Goal: Information Seeking & Learning: Learn about a topic

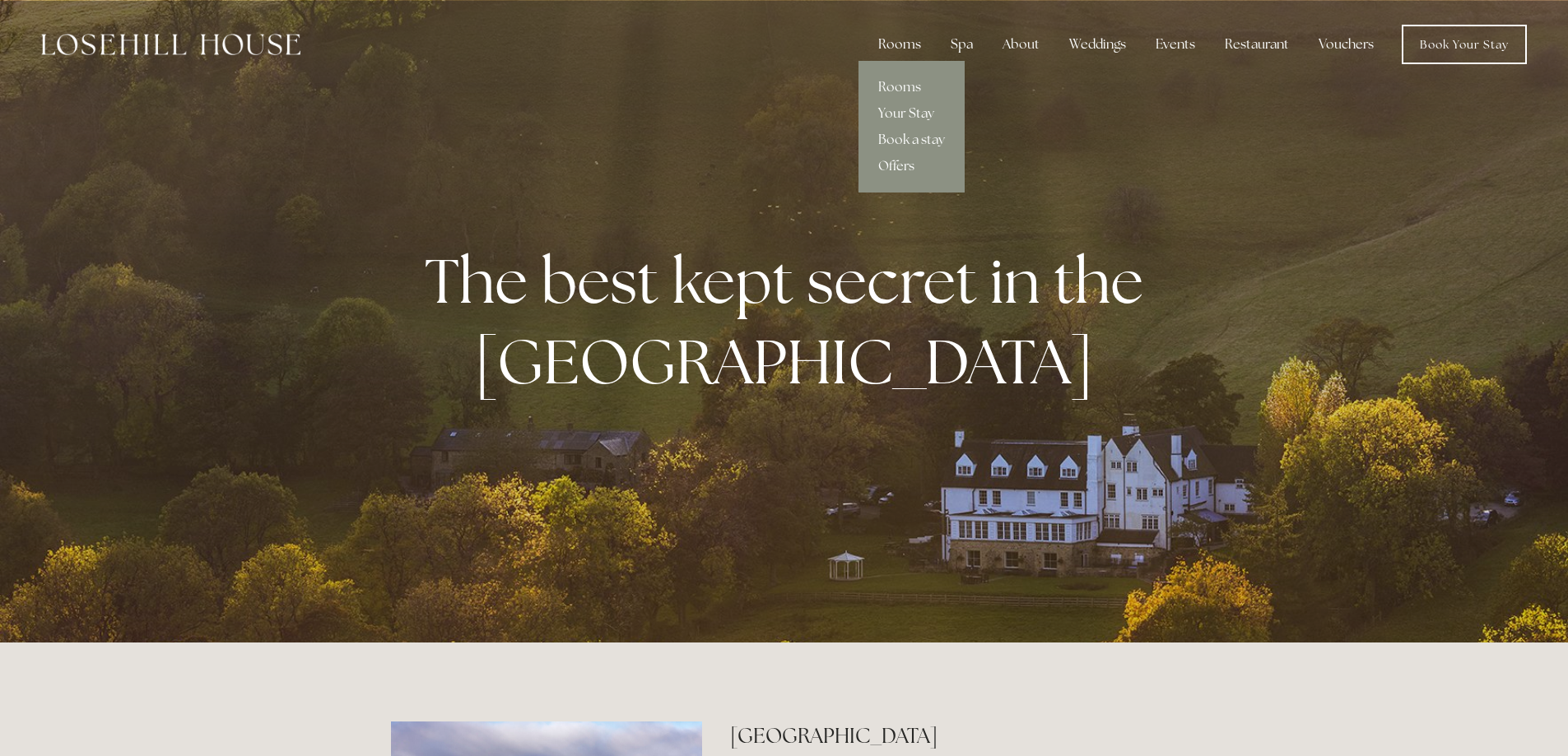
click at [904, 43] on div "Rooms" at bounding box center [900, 44] width 69 height 33
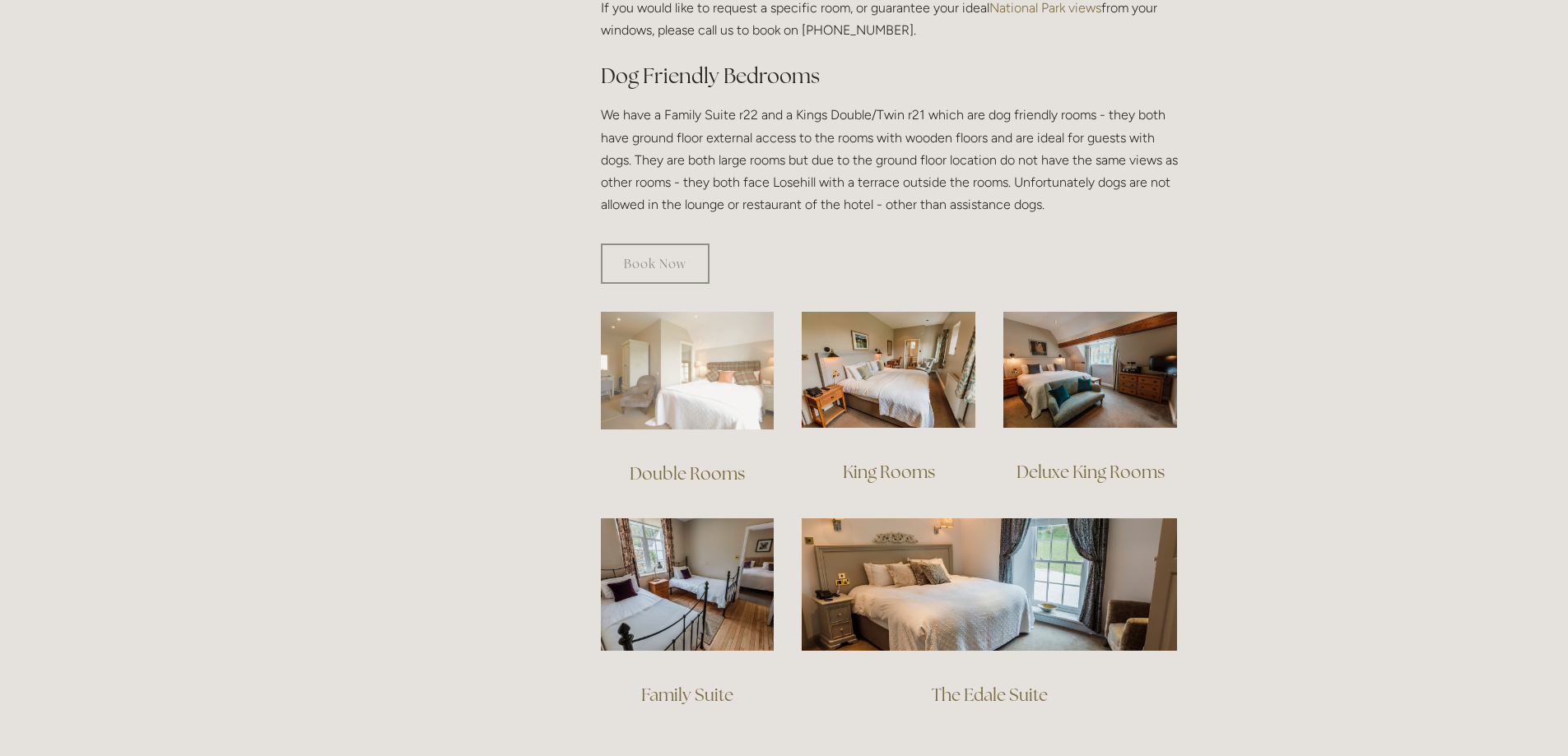
scroll to position [1152, 0]
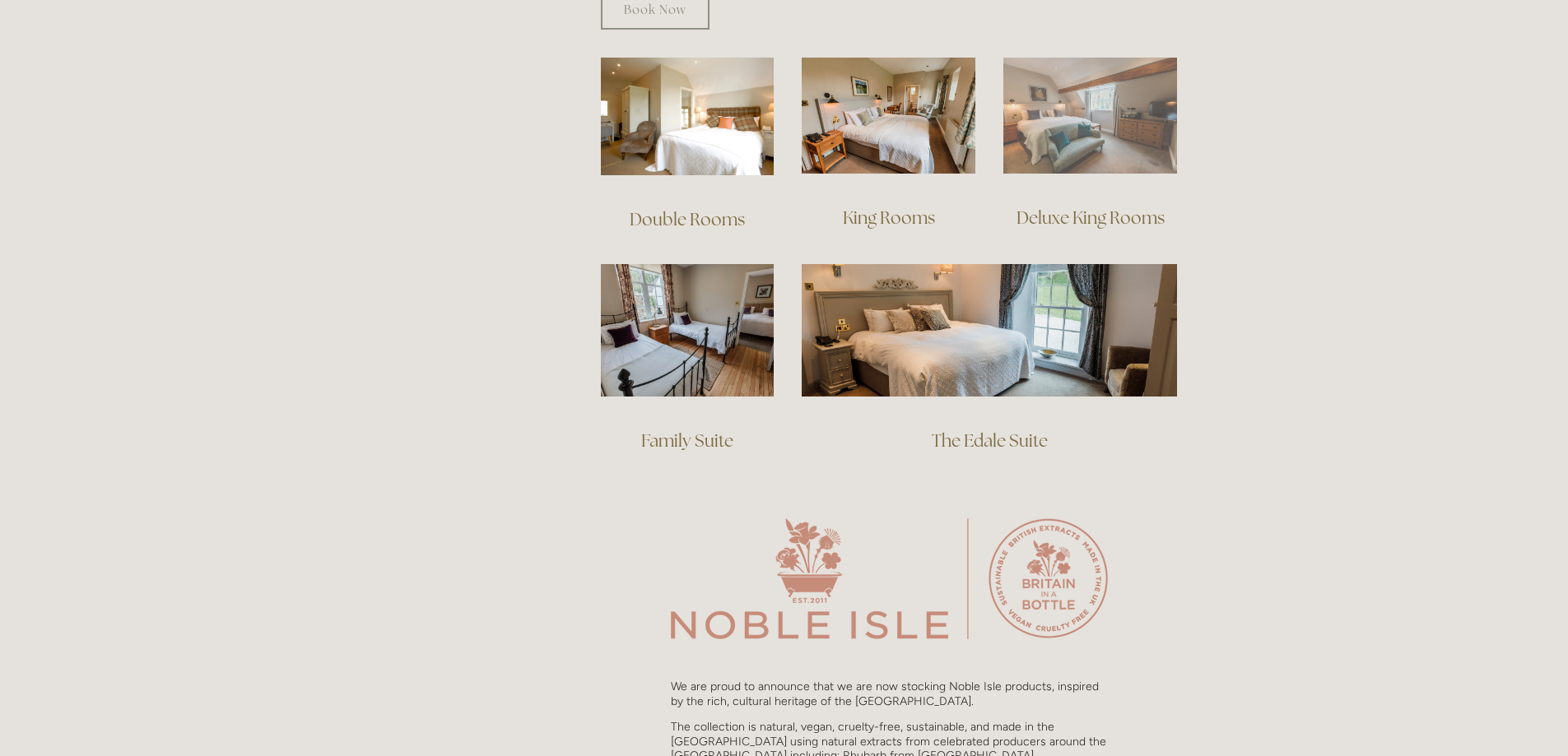
click at [1095, 144] on img at bounding box center [1090, 116] width 174 height 116
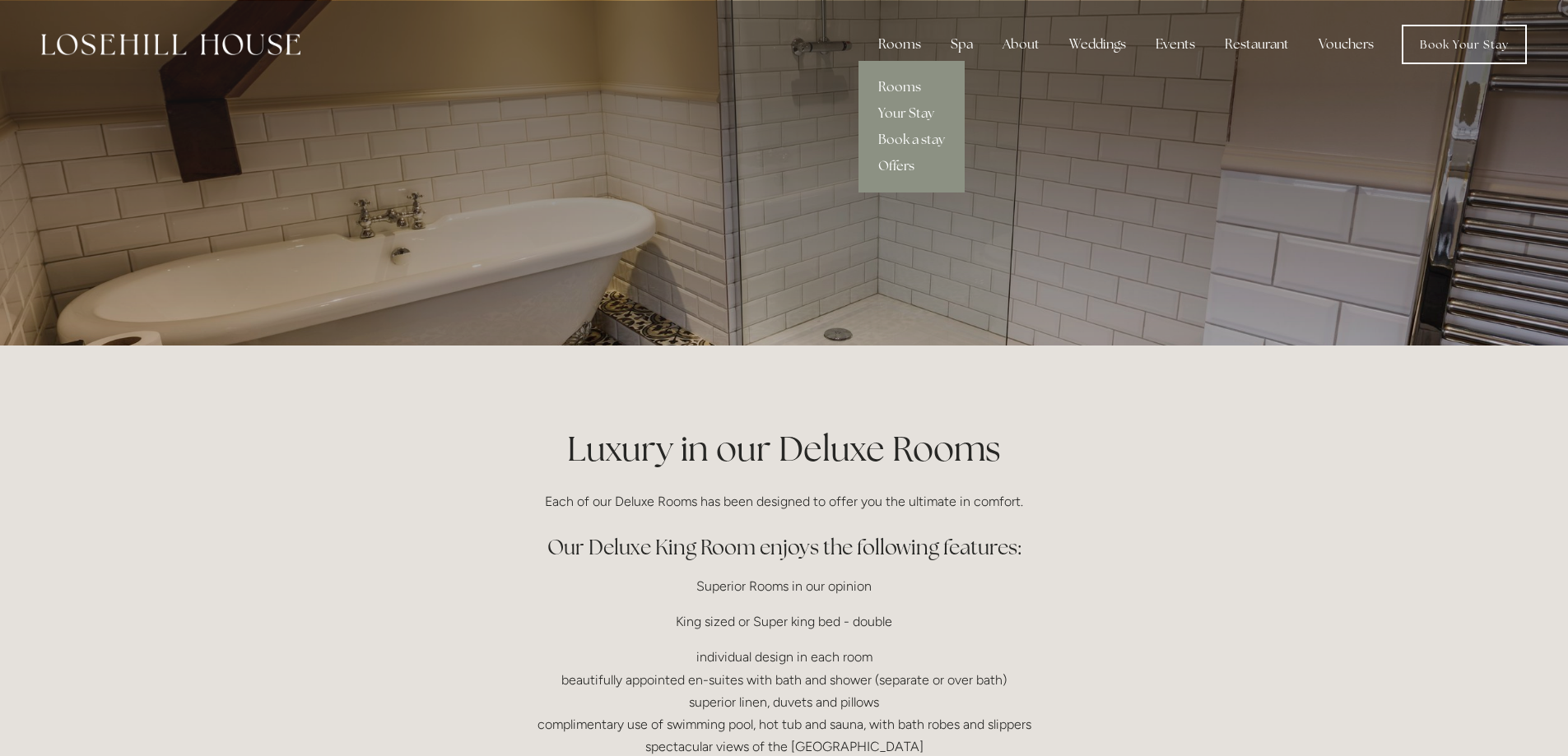
click at [912, 86] on link "Rooms" at bounding box center [912, 87] width 106 height 26
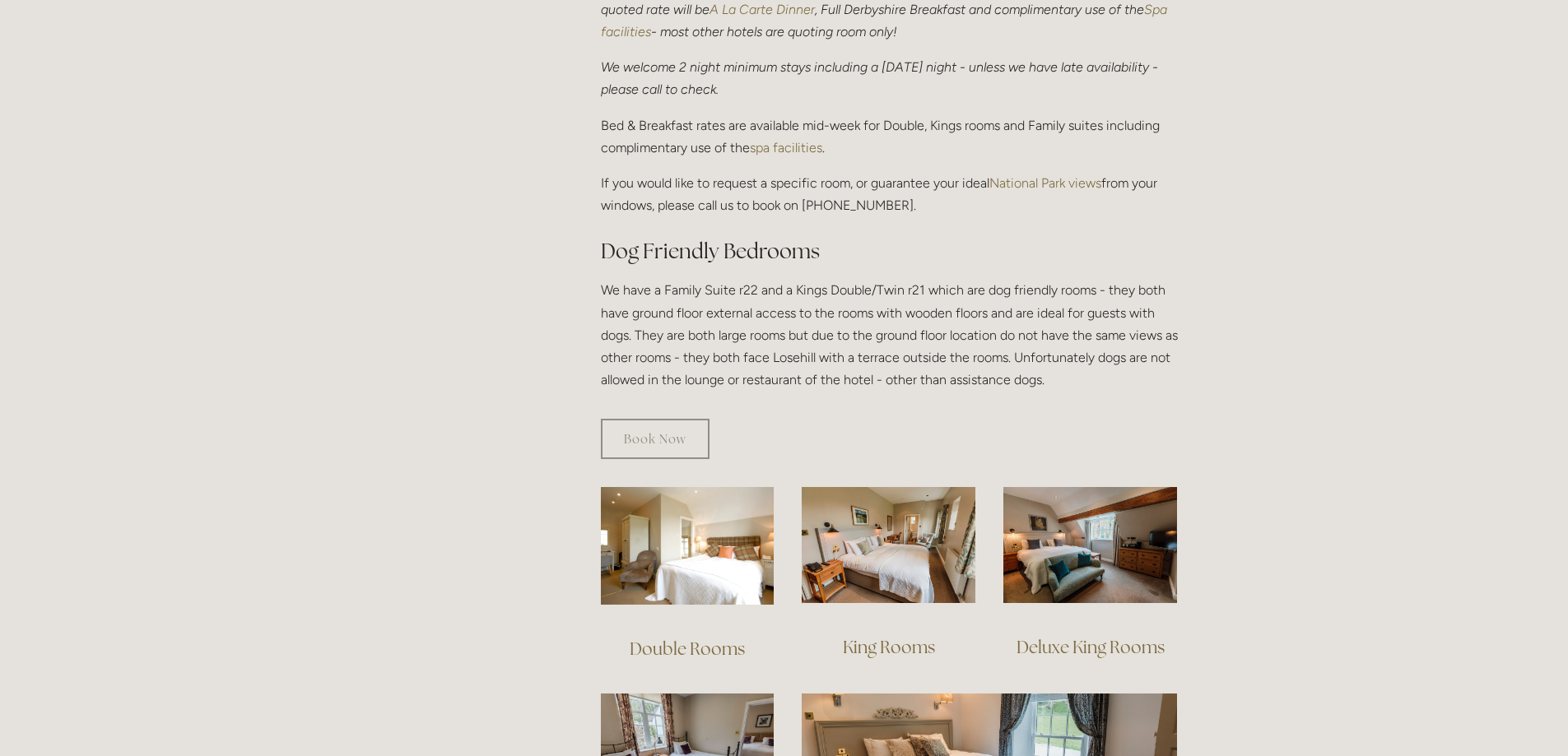
scroll to position [689, 0]
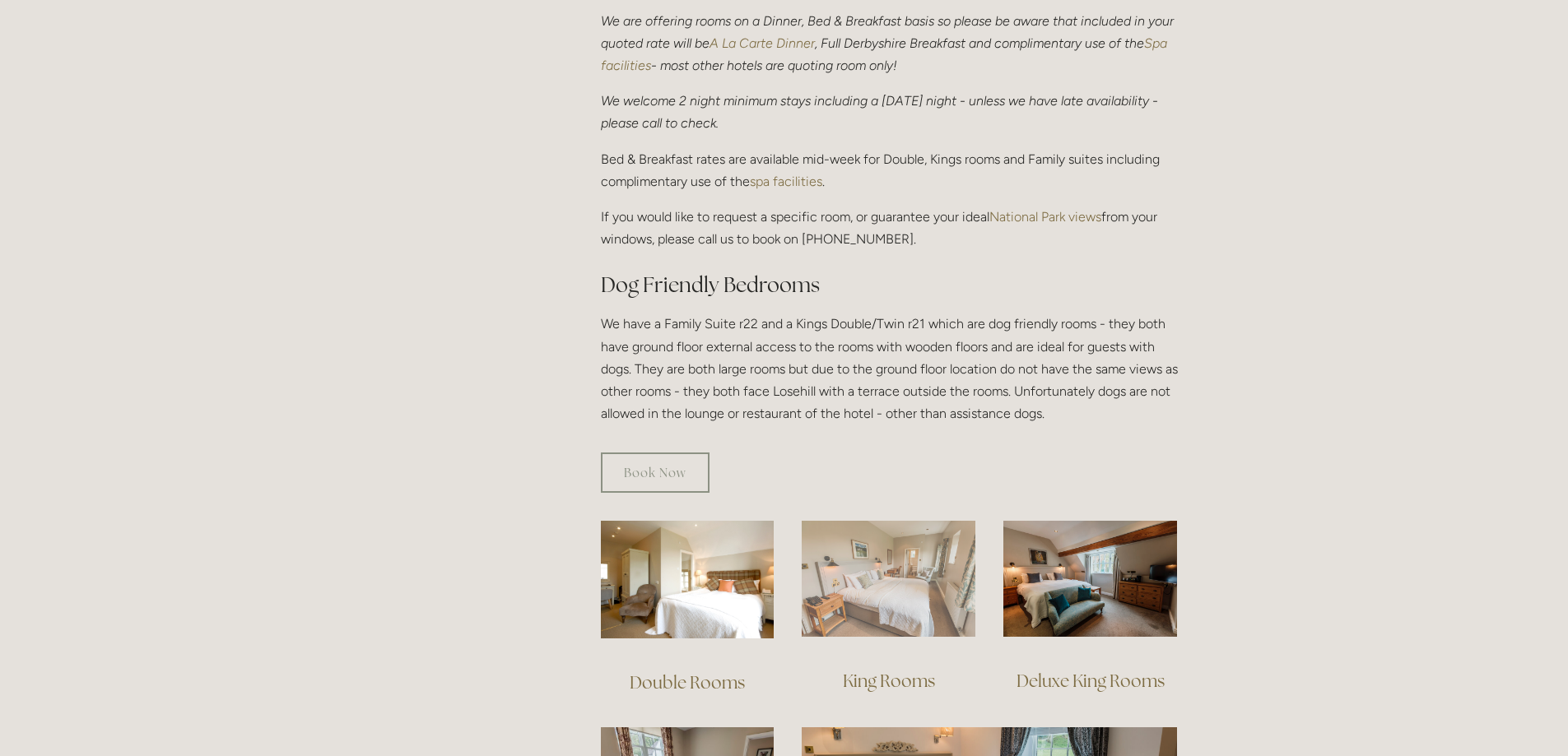
click at [912, 530] on img at bounding box center [888, 579] width 174 height 116
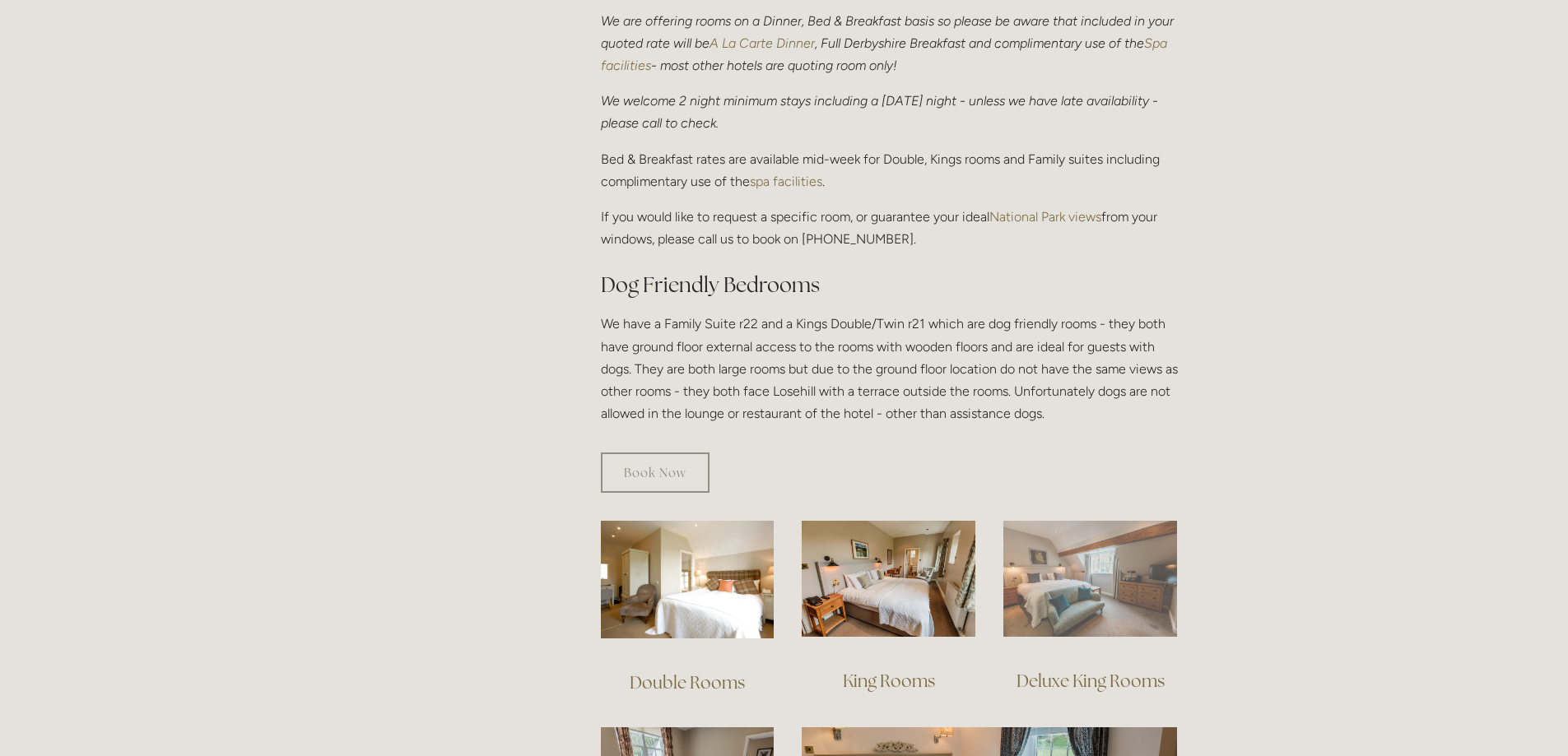
click at [1076, 566] on img at bounding box center [1090, 579] width 174 height 116
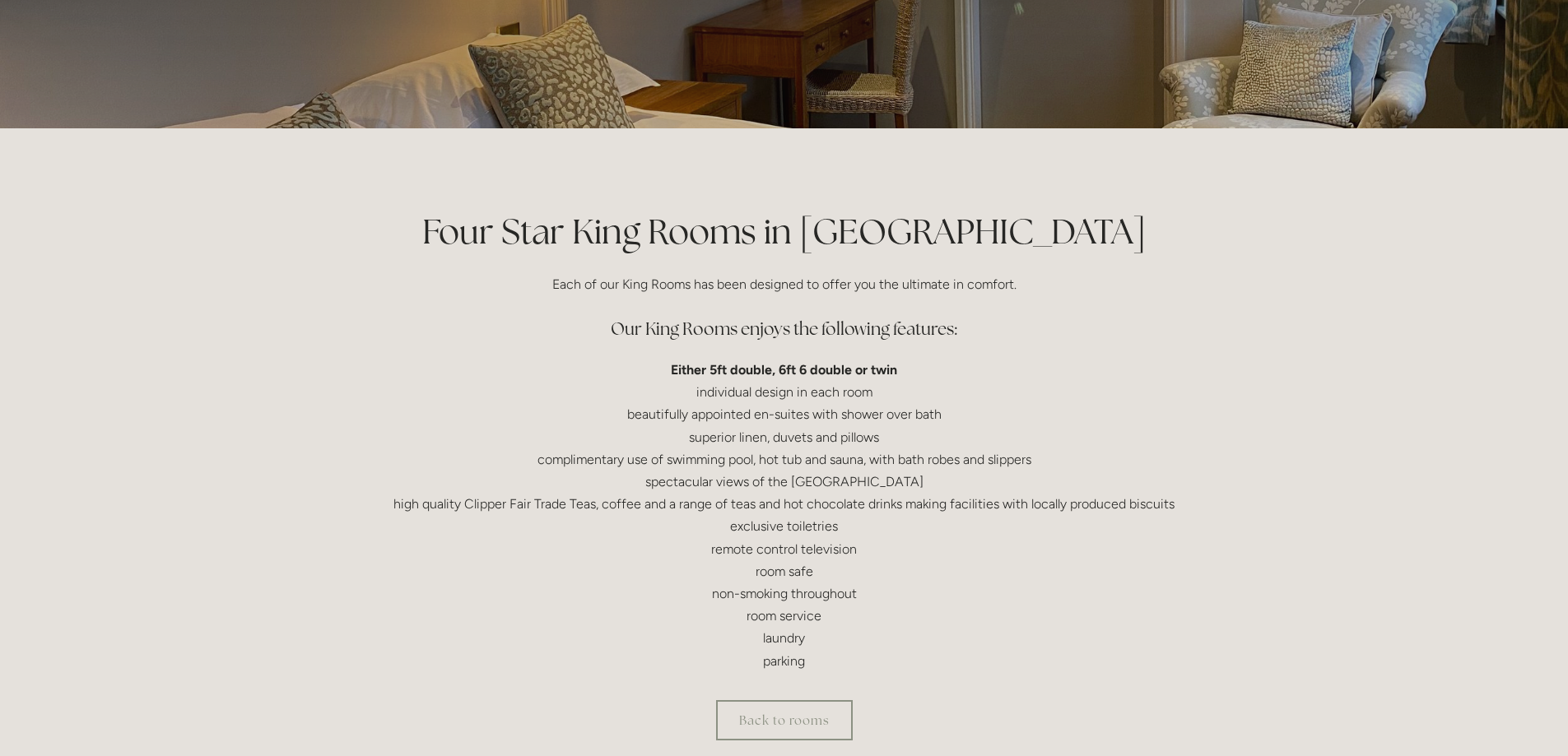
scroll to position [274, 0]
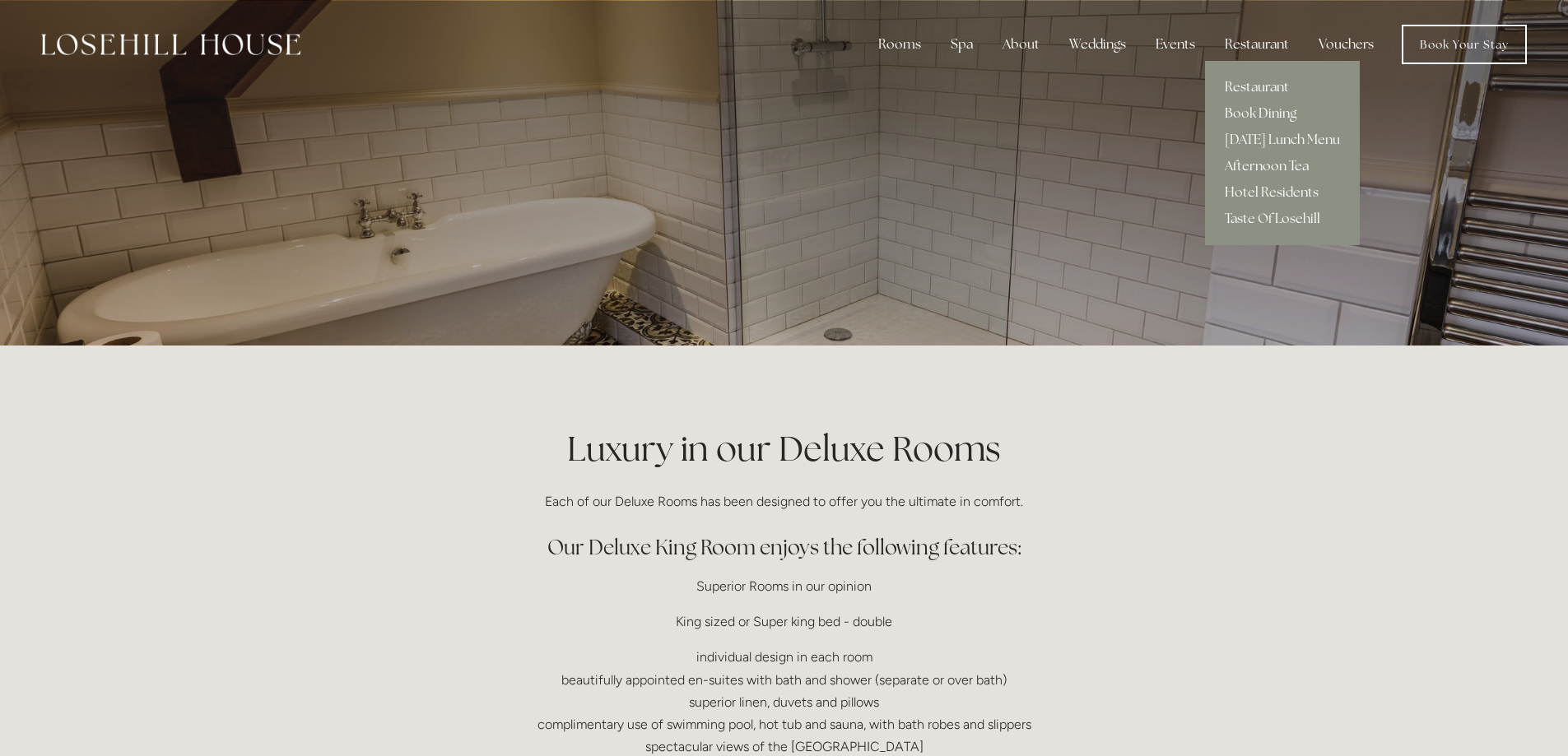
click at [1252, 165] on link "Afternoon Tea" at bounding box center [1281, 166] width 154 height 26
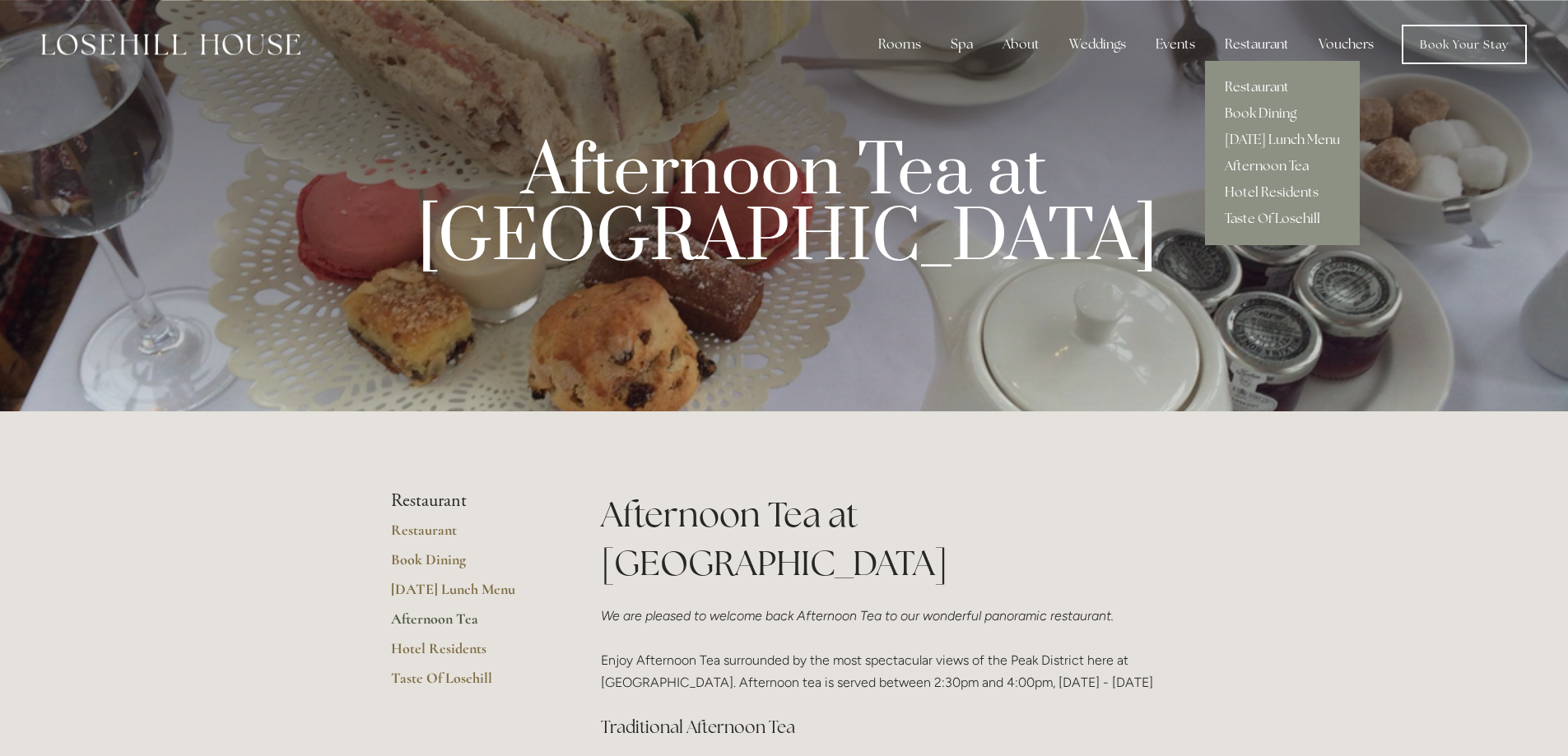
click at [1265, 85] on link "Restaurant" at bounding box center [1281, 87] width 154 height 26
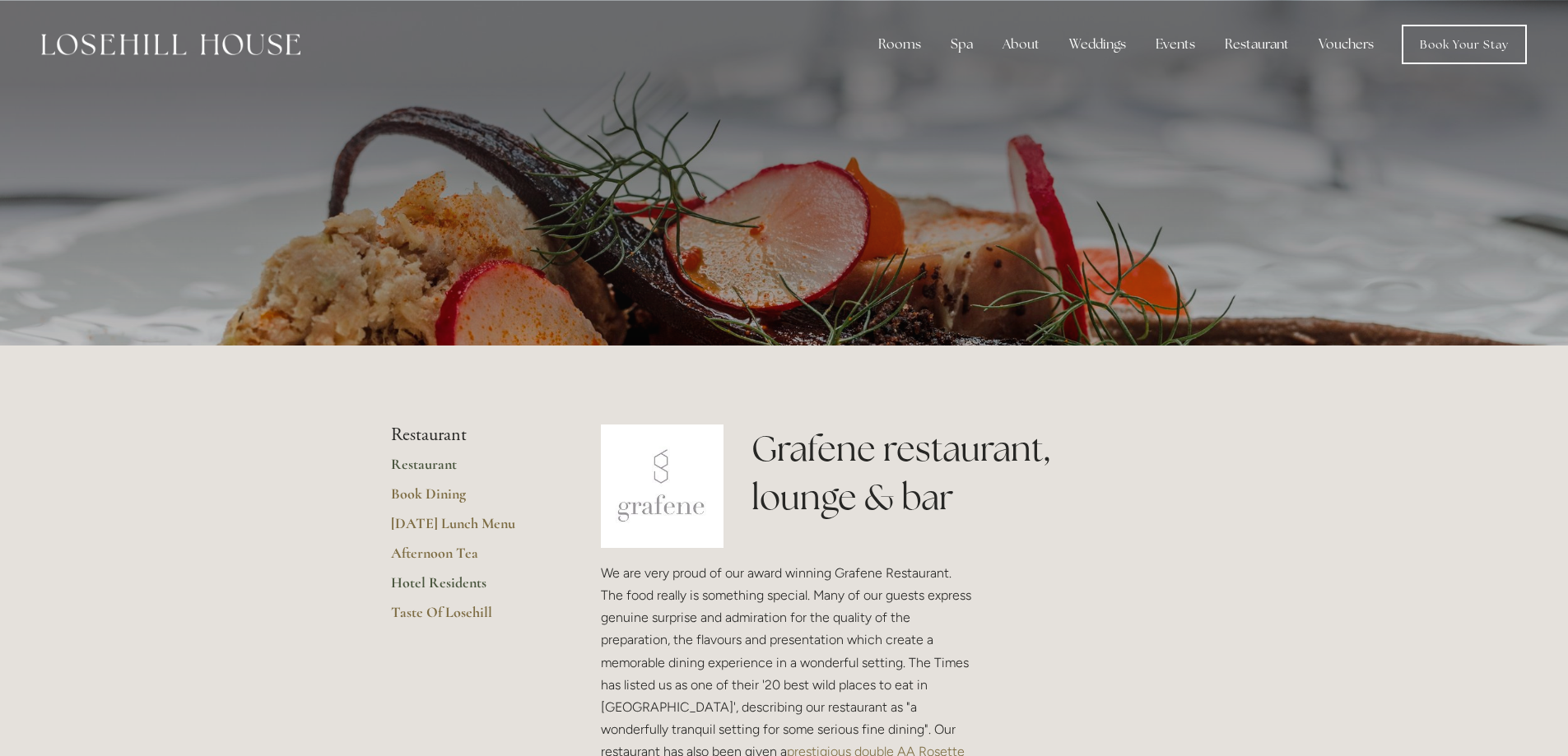
click at [468, 587] on link "Hotel Residents" at bounding box center [470, 589] width 157 height 30
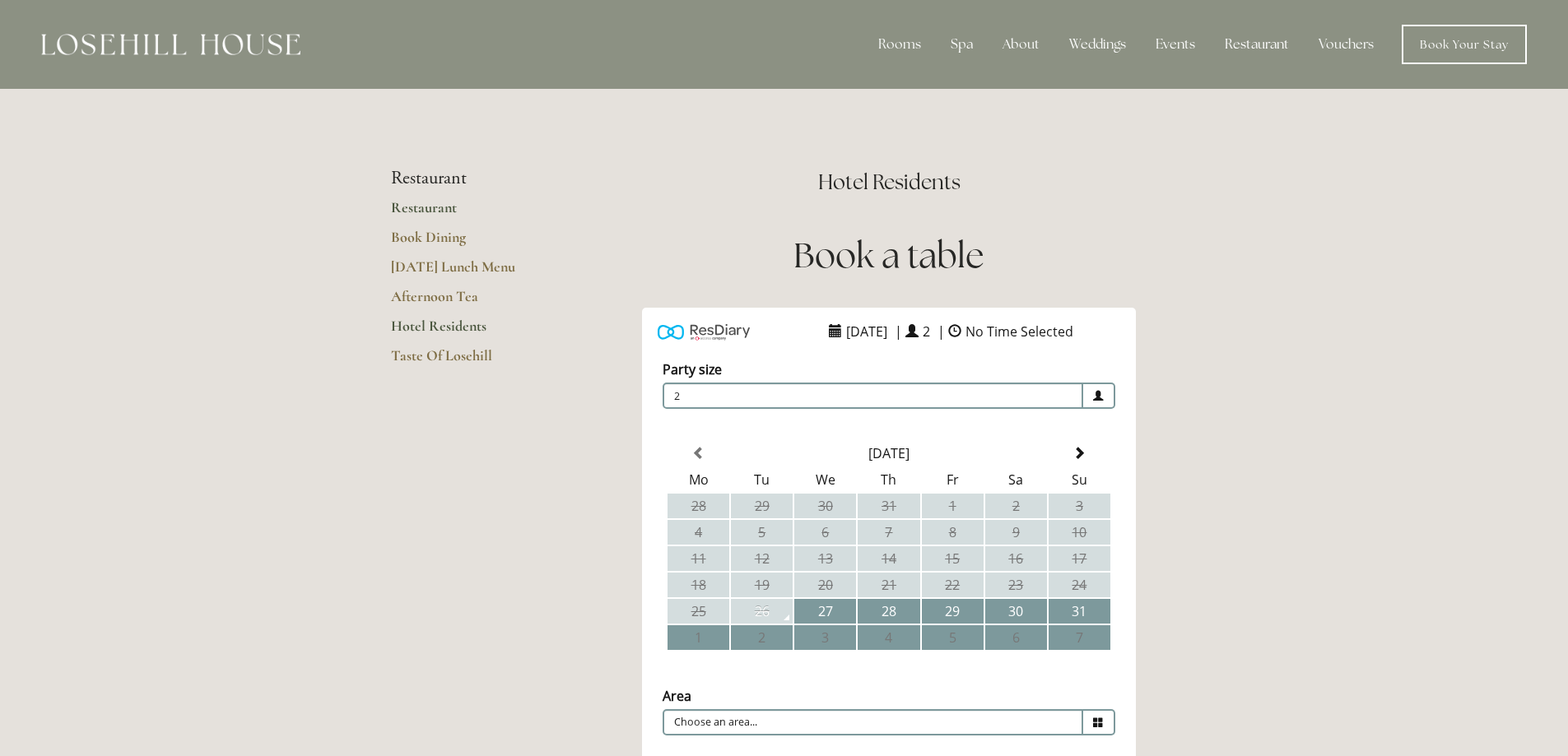
click at [429, 210] on link "Restaurant" at bounding box center [470, 213] width 157 height 30
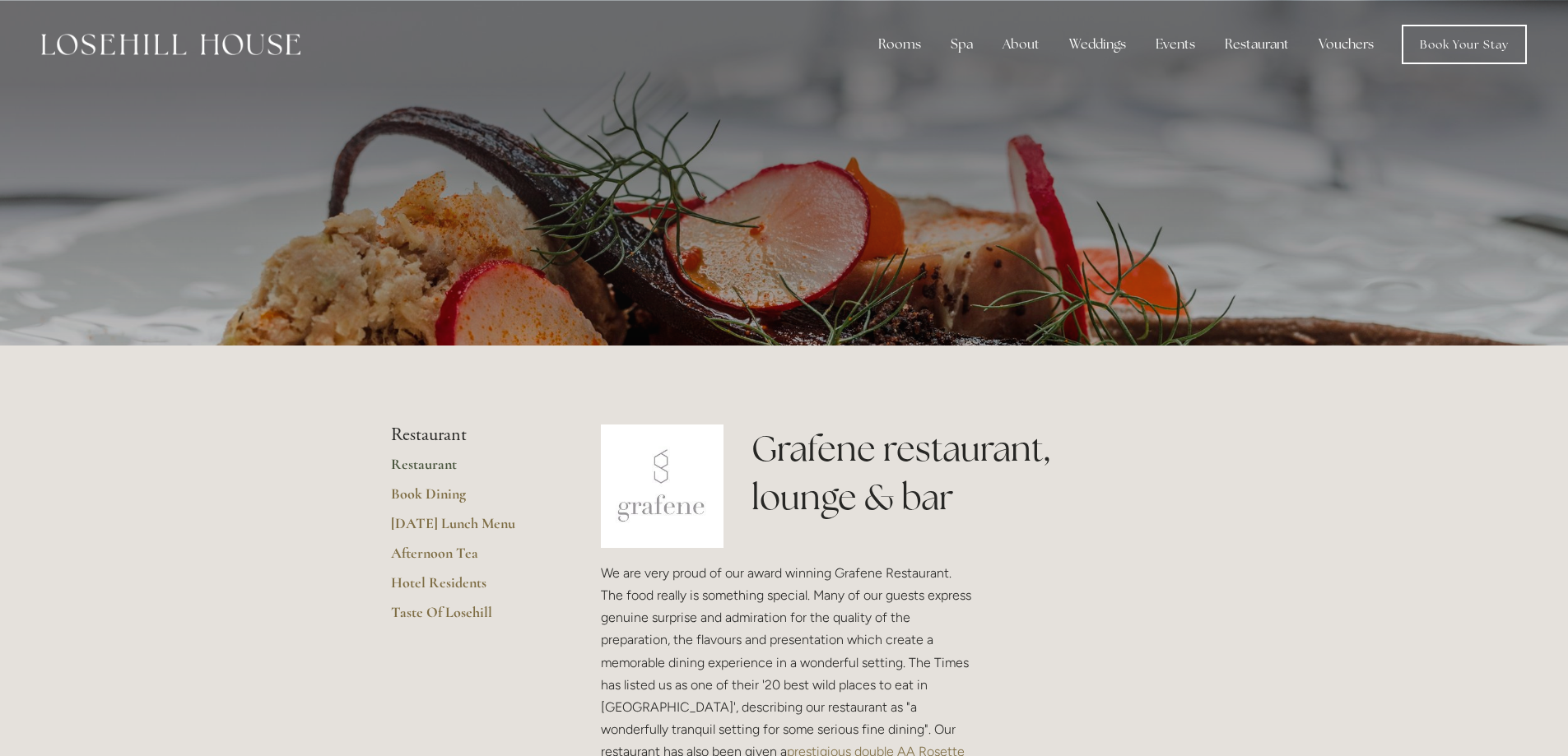
click at [680, 517] on img at bounding box center [663, 486] width 124 height 124
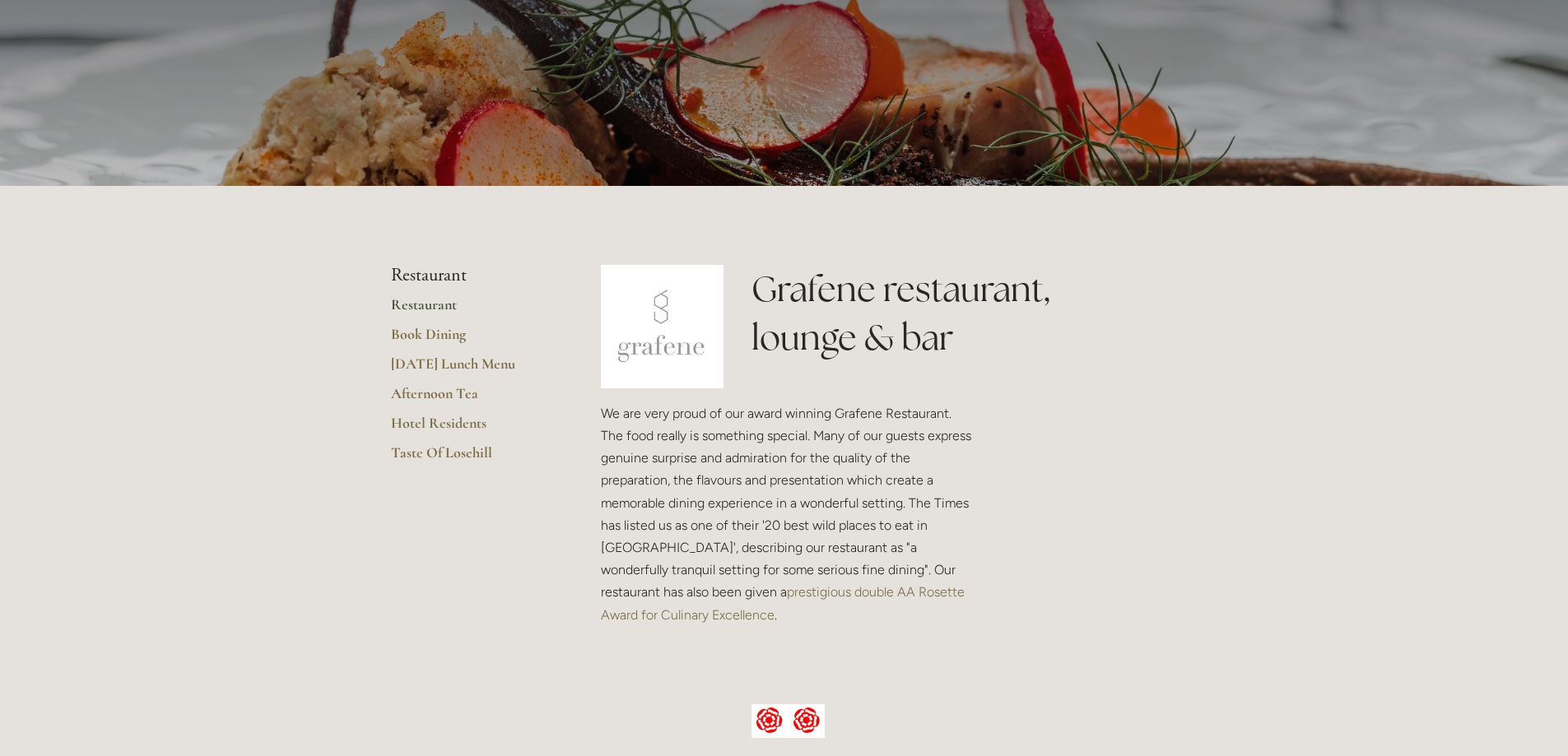
scroll to position [109, 0]
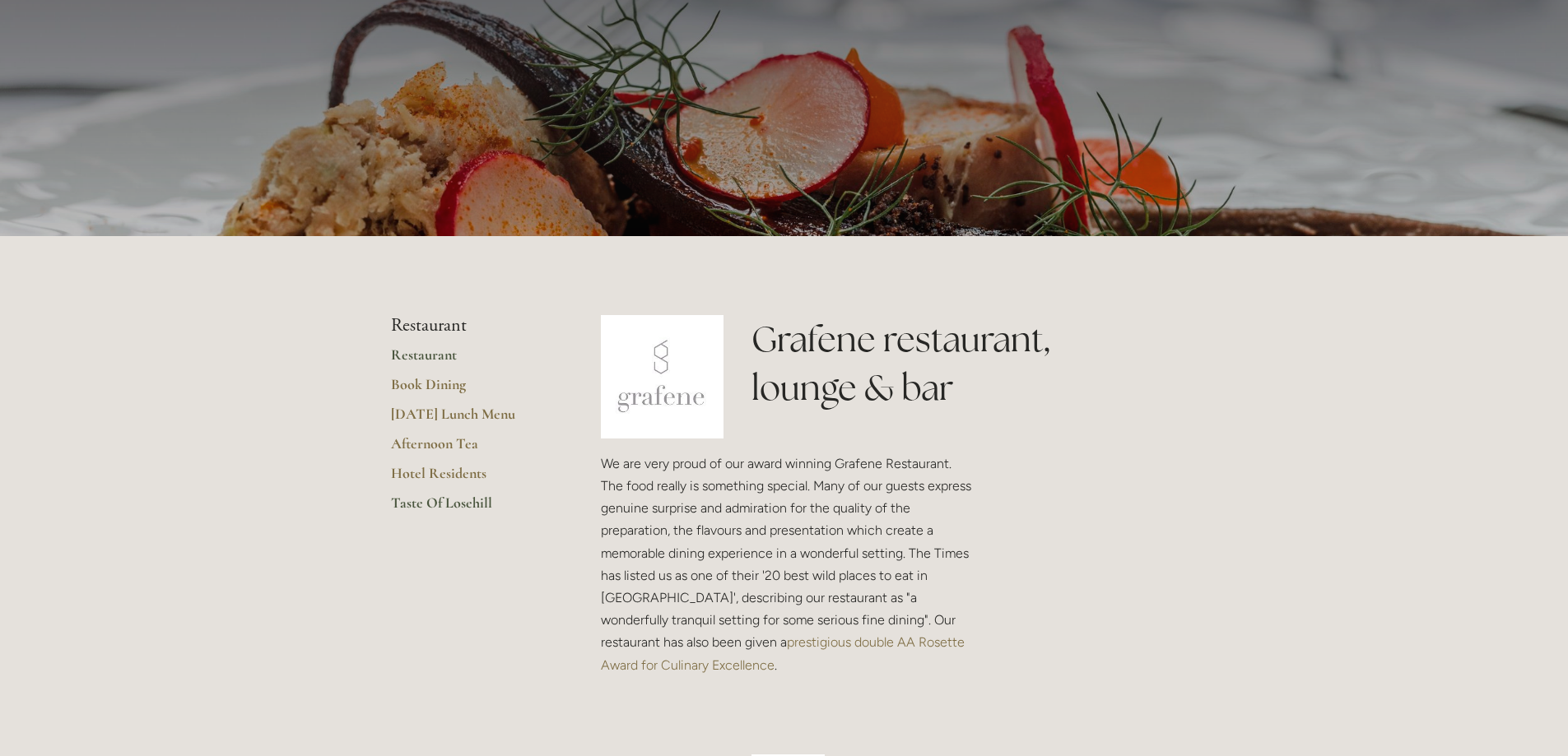
click at [423, 506] on link "Taste Of Losehill" at bounding box center [470, 508] width 157 height 30
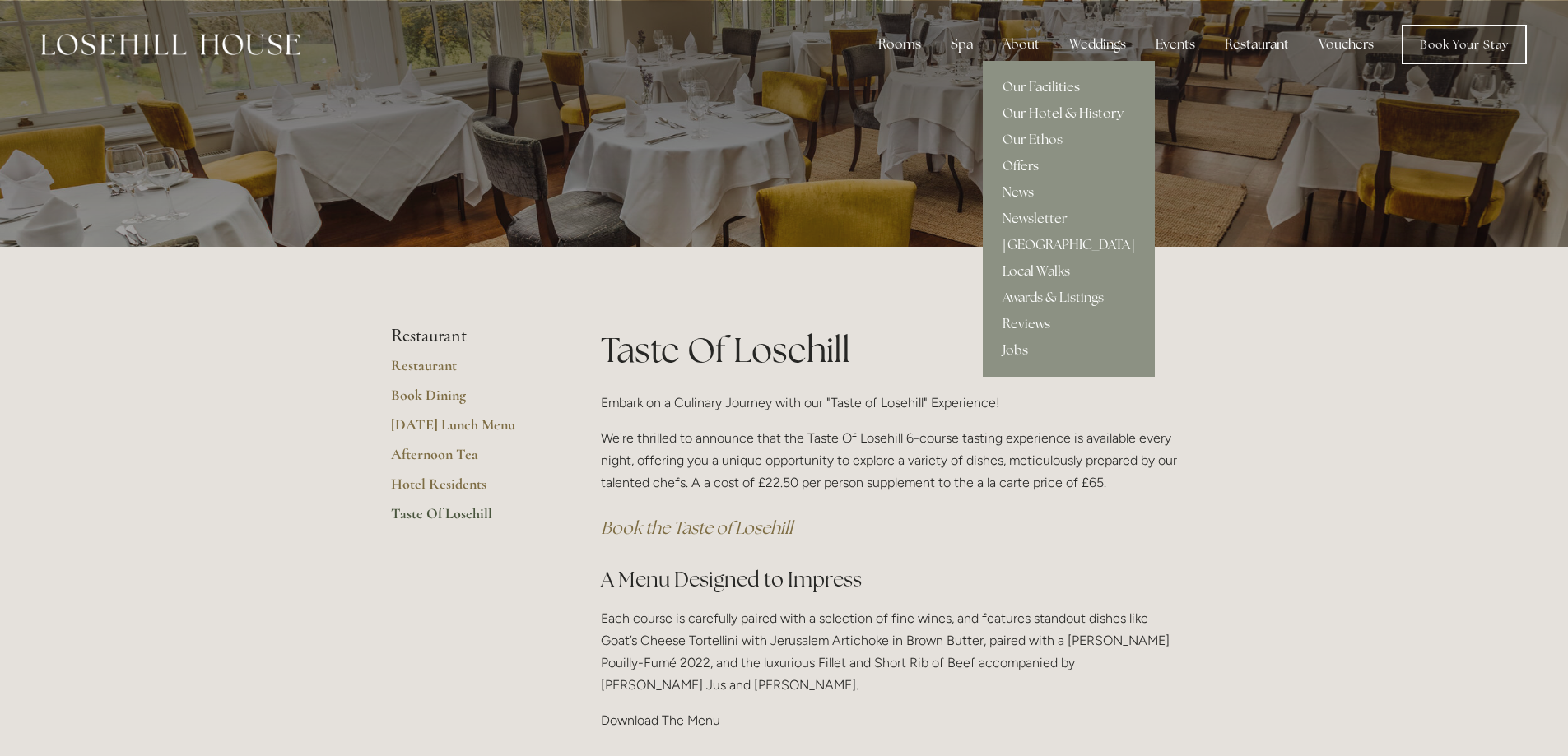
click at [1028, 108] on link "Our Hotel & History" at bounding box center [1069, 114] width 172 height 26
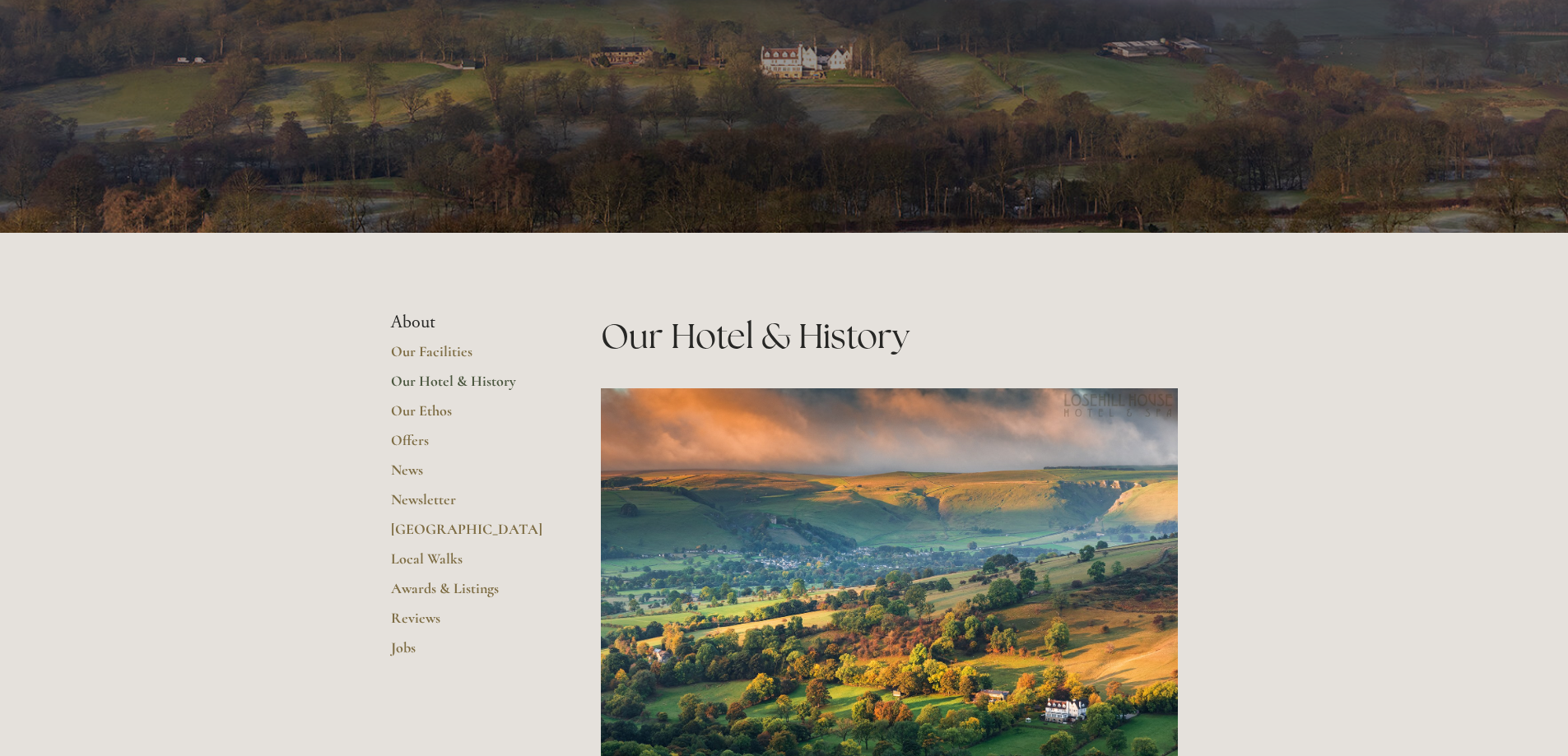
scroll to position [109, 0]
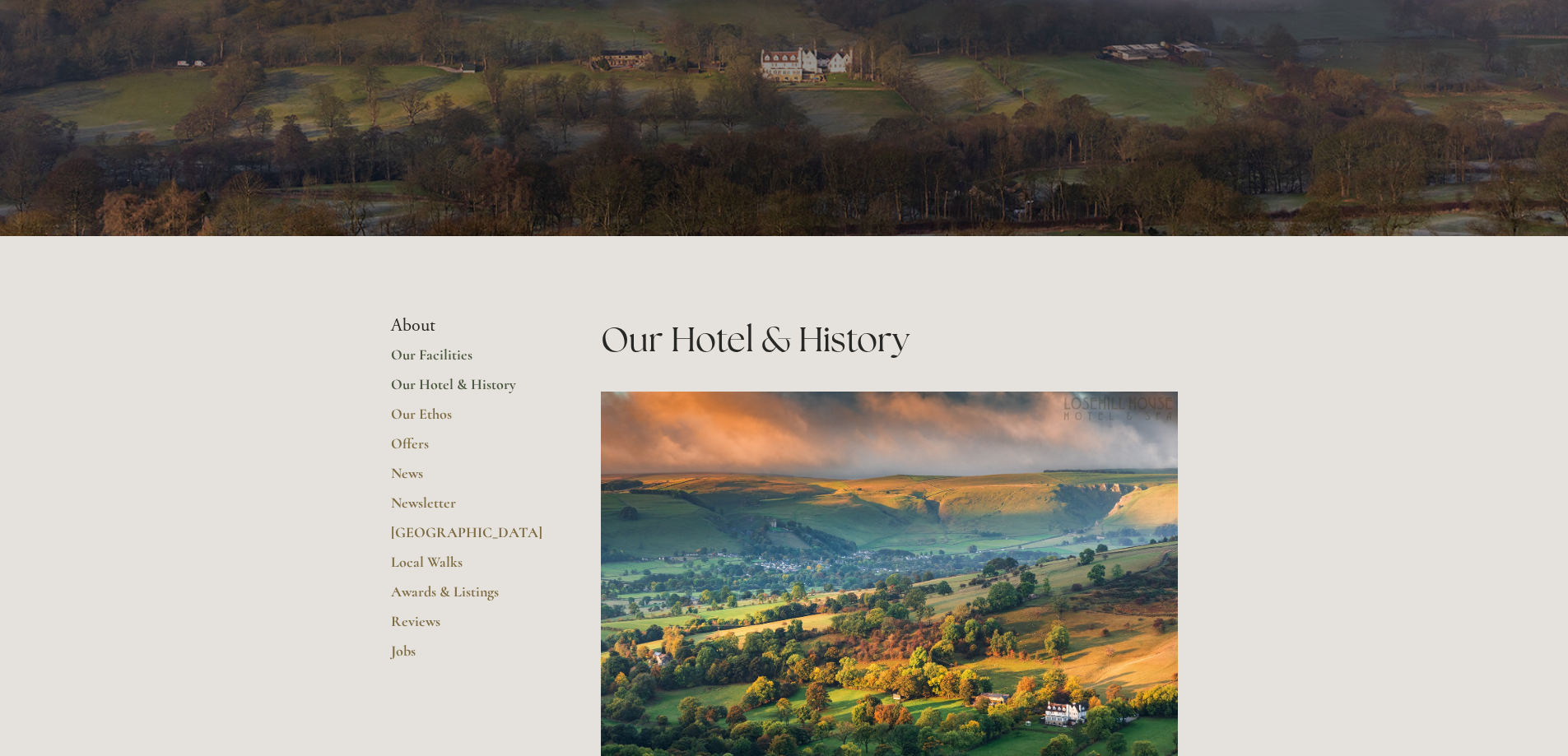
click at [444, 353] on link "Our Facilities" at bounding box center [470, 360] width 157 height 30
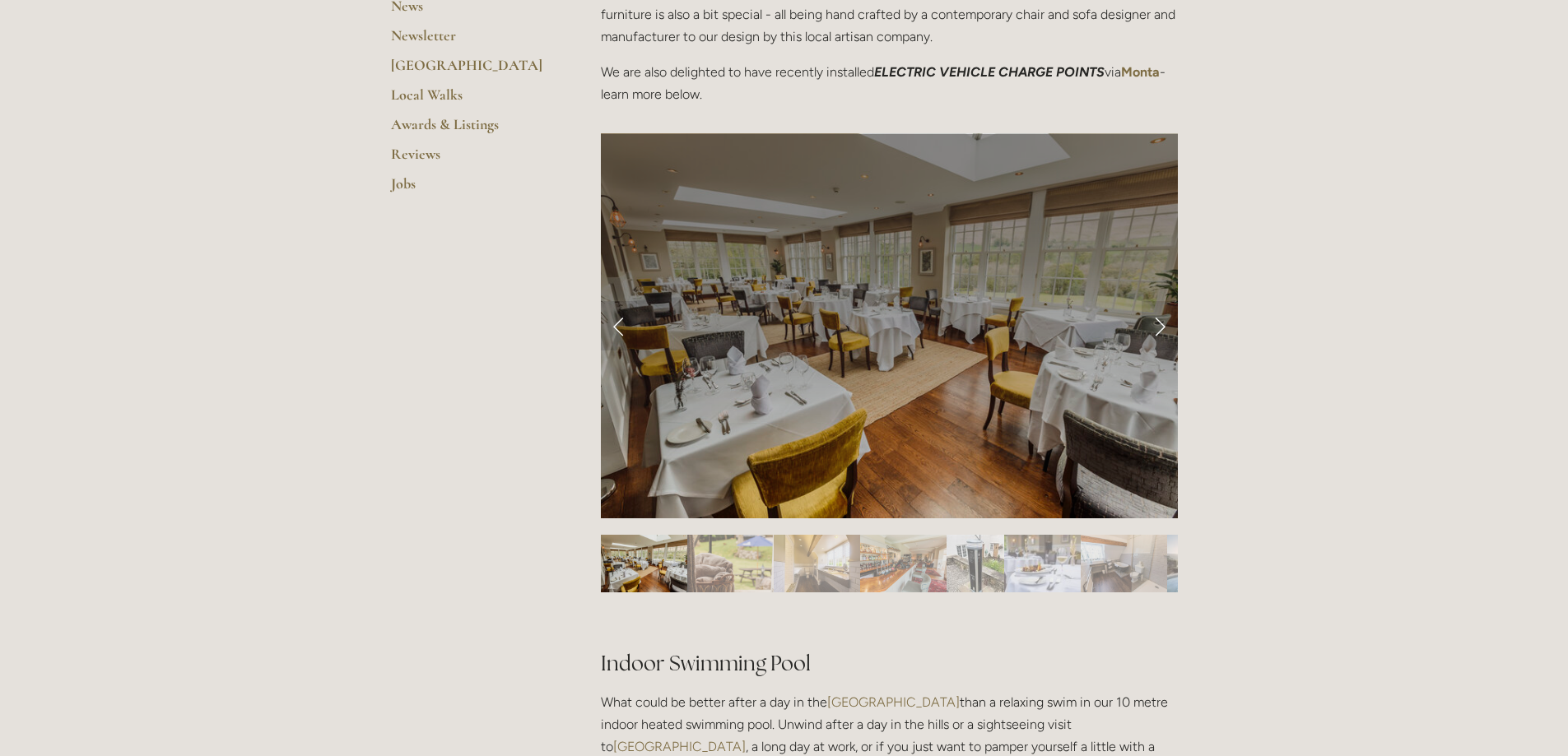
scroll to position [768, 0]
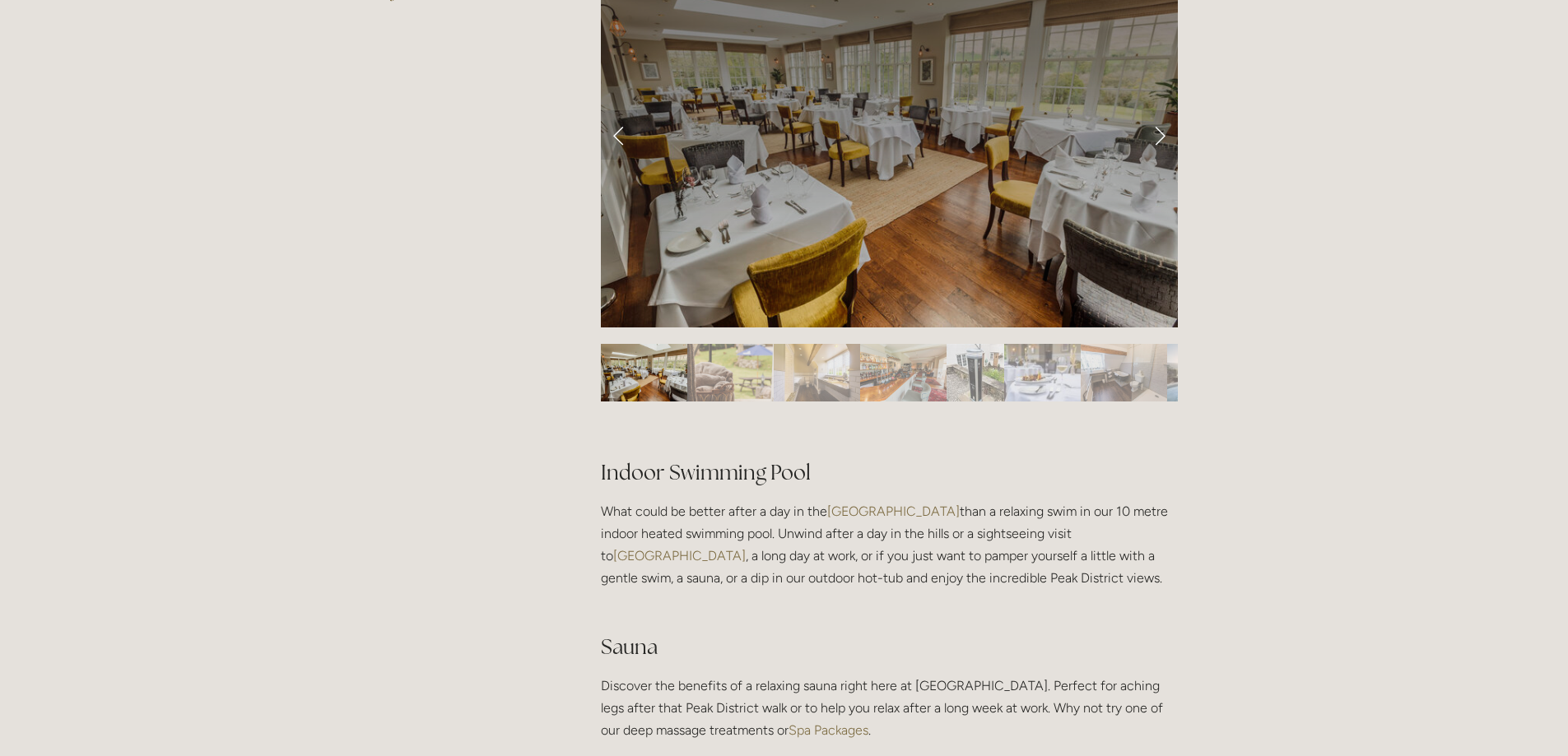
click at [872, 372] on img "Slide 4" at bounding box center [902, 372] width 86 height 57
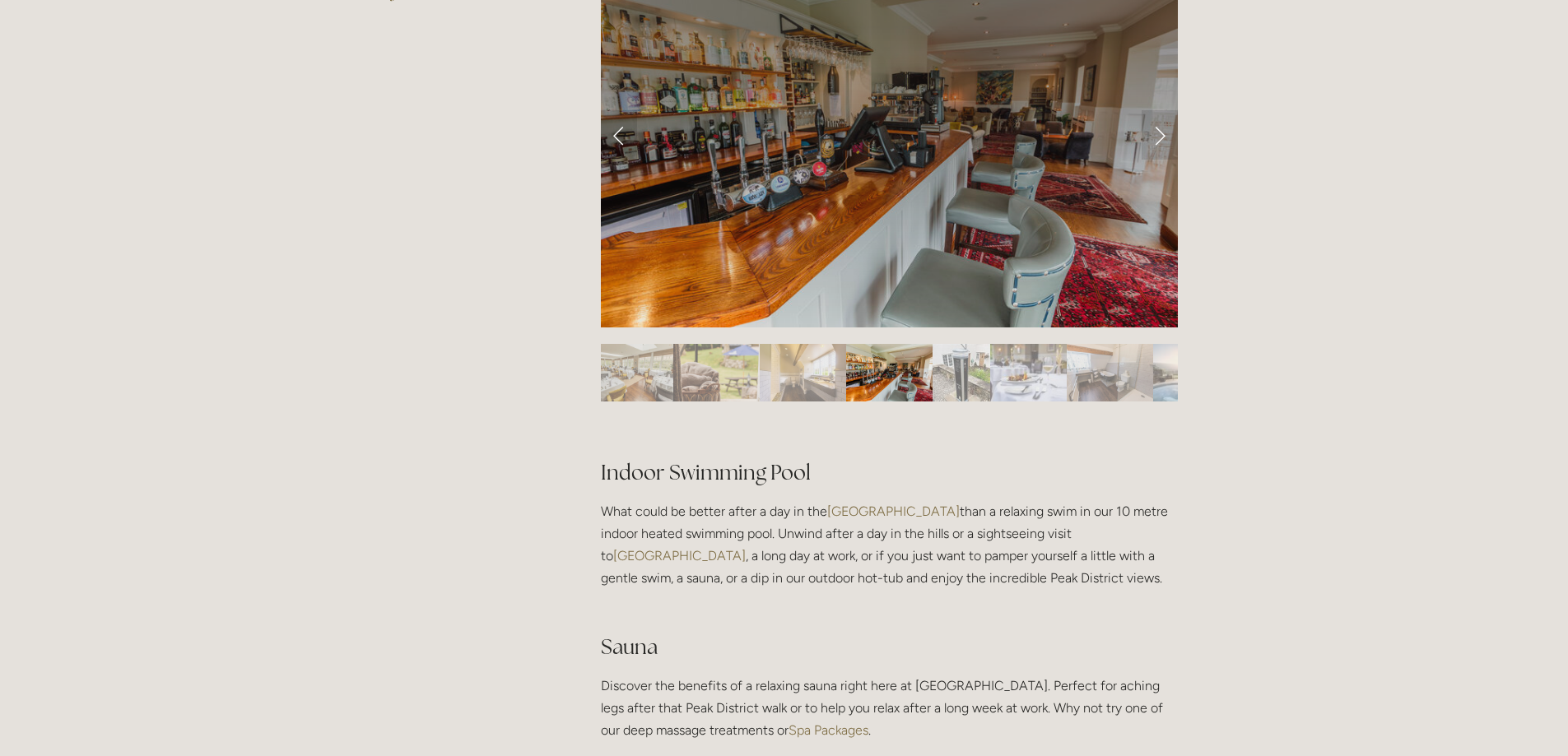
click at [1029, 374] on img "Slide 6" at bounding box center [1028, 372] width 77 height 57
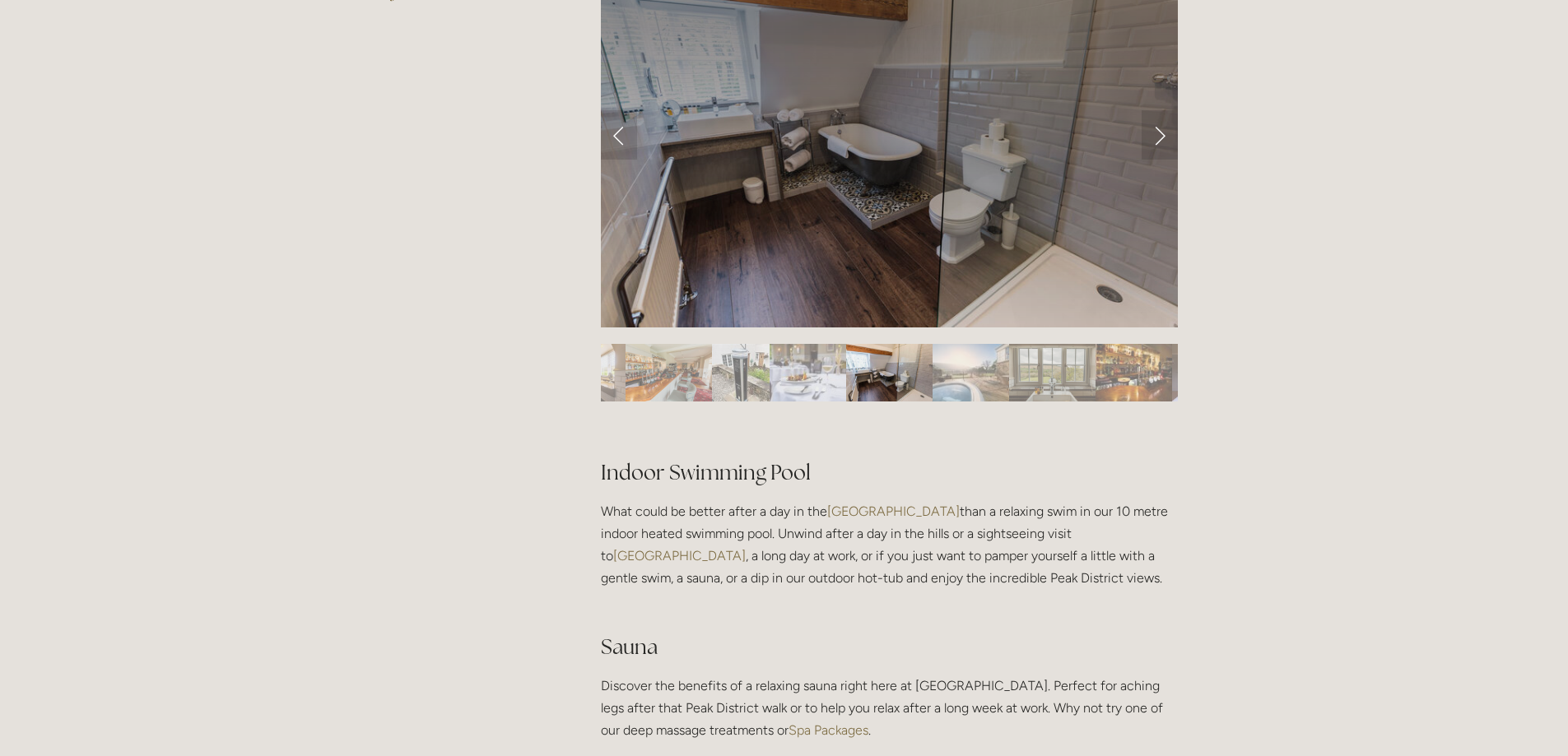
click at [823, 373] on img "Slide 6" at bounding box center [807, 372] width 77 height 57
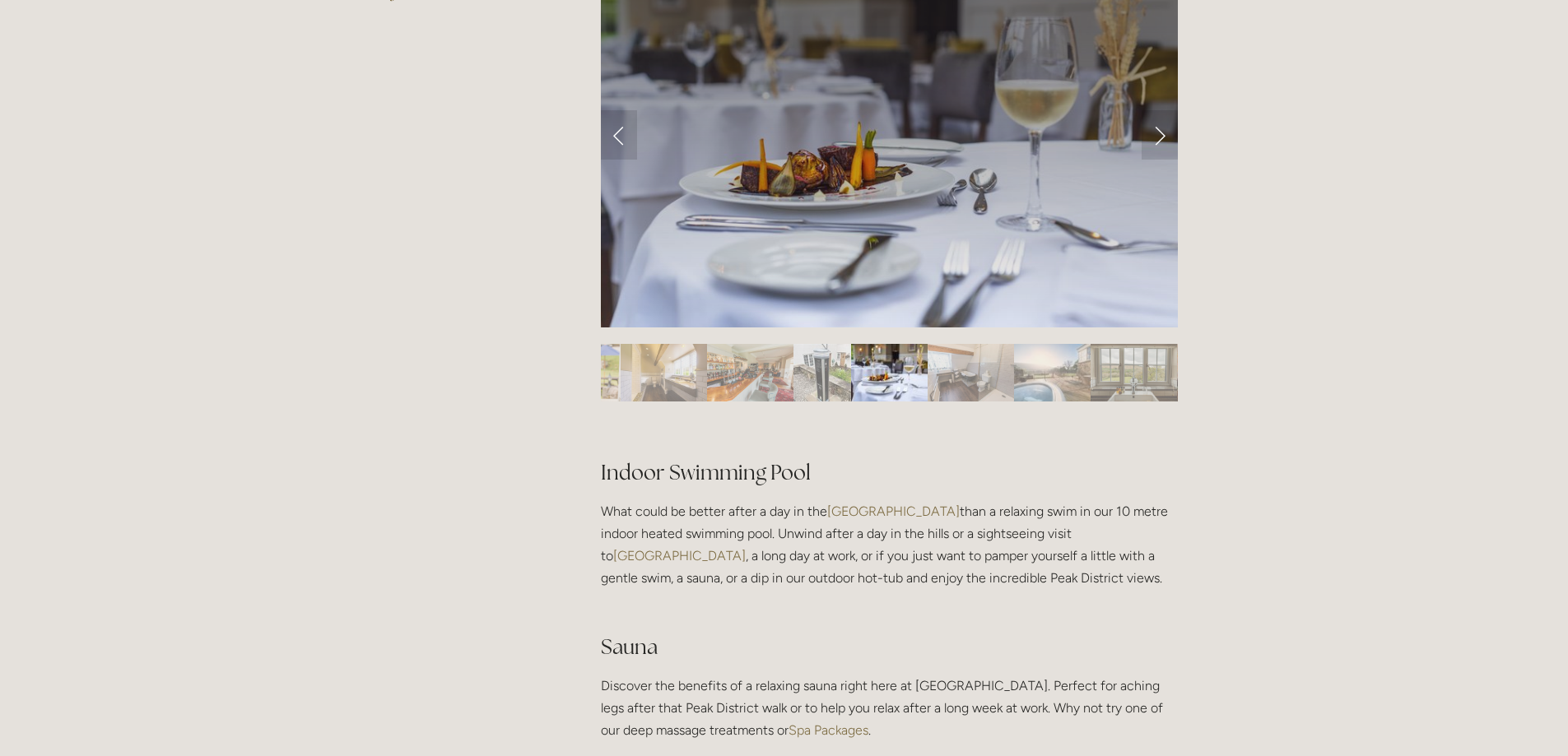
click at [1043, 381] on img "Slide 8" at bounding box center [1052, 372] width 77 height 57
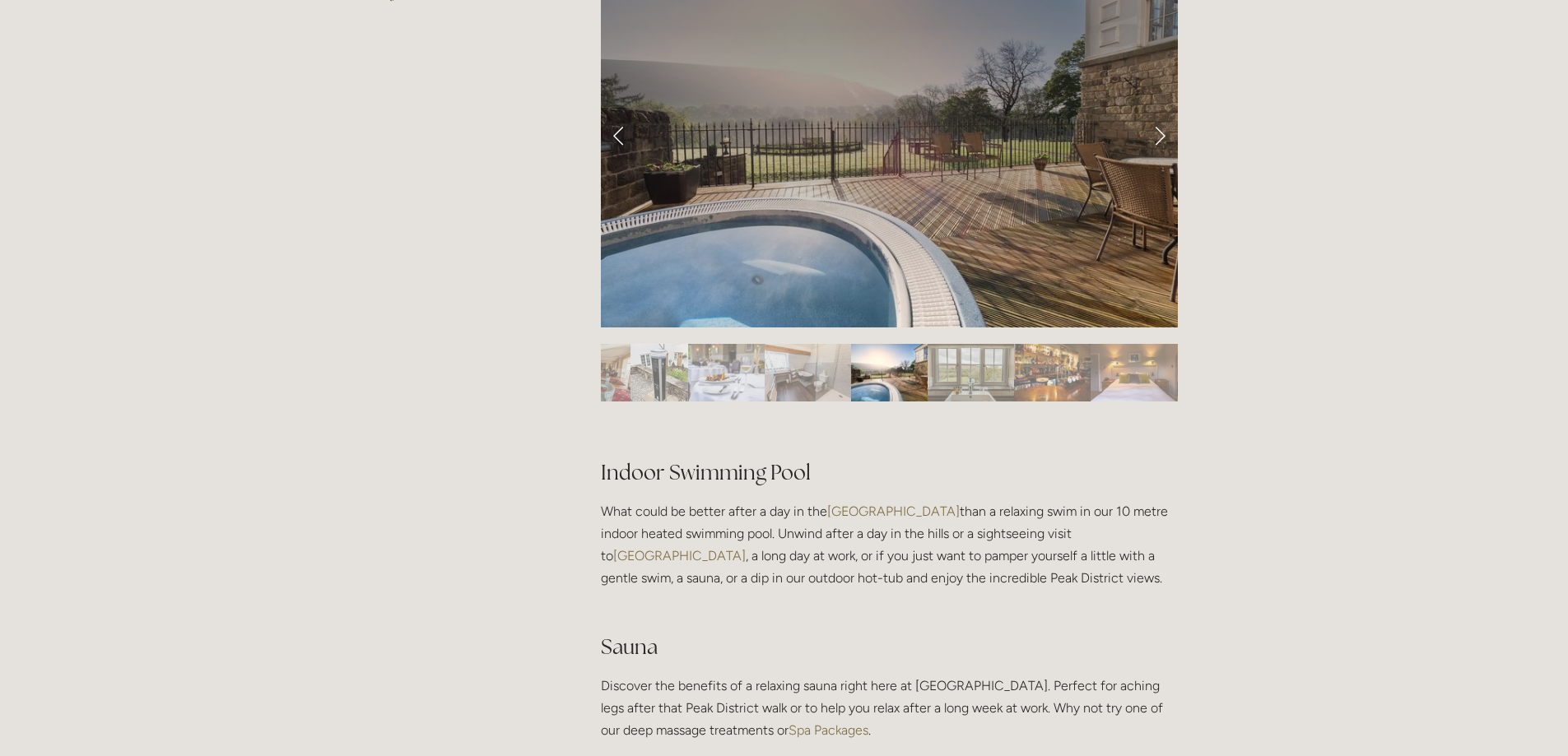
click at [986, 372] on img "Slide 9" at bounding box center [970, 372] width 86 height 57
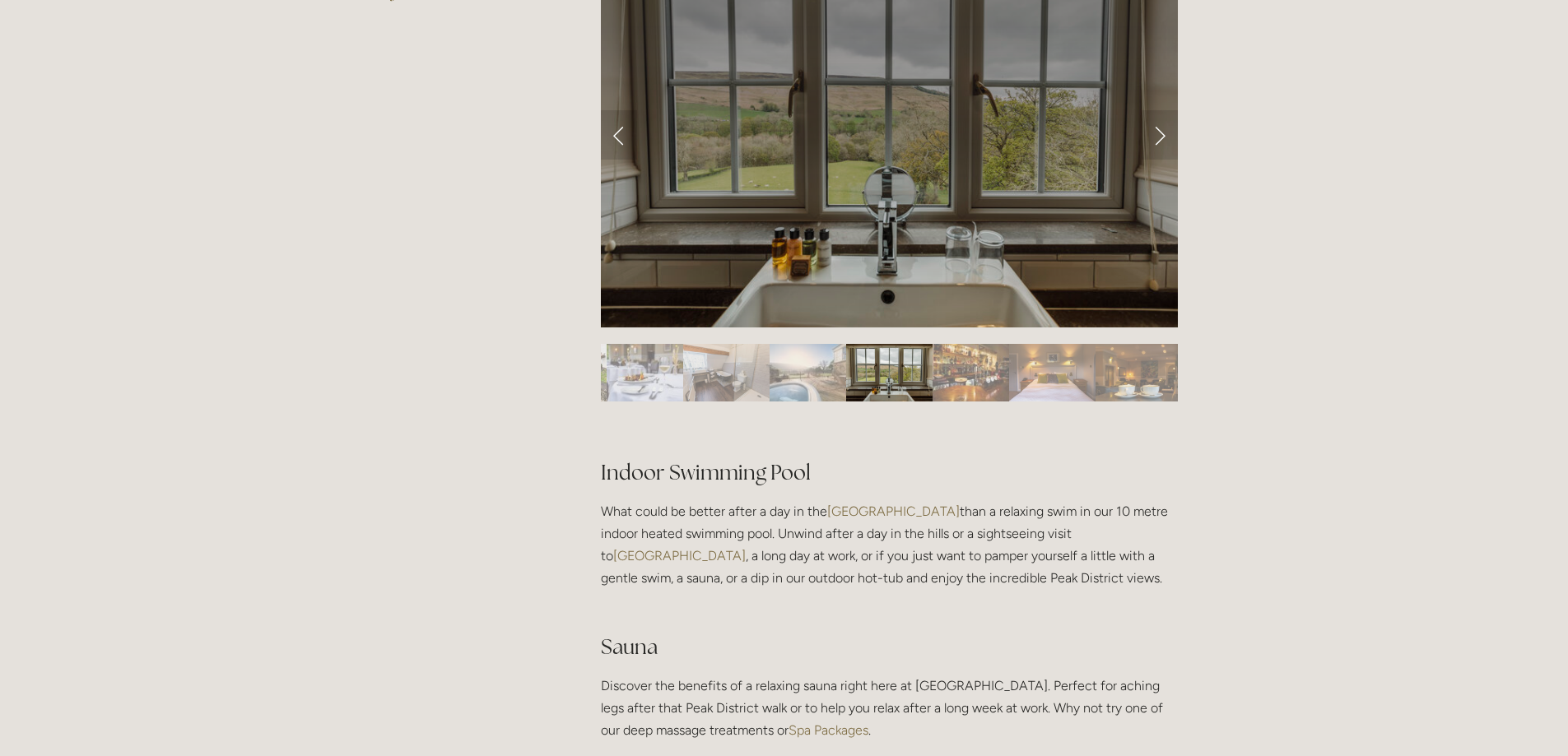
click at [976, 374] on img "Slide 10" at bounding box center [971, 372] width 77 height 57
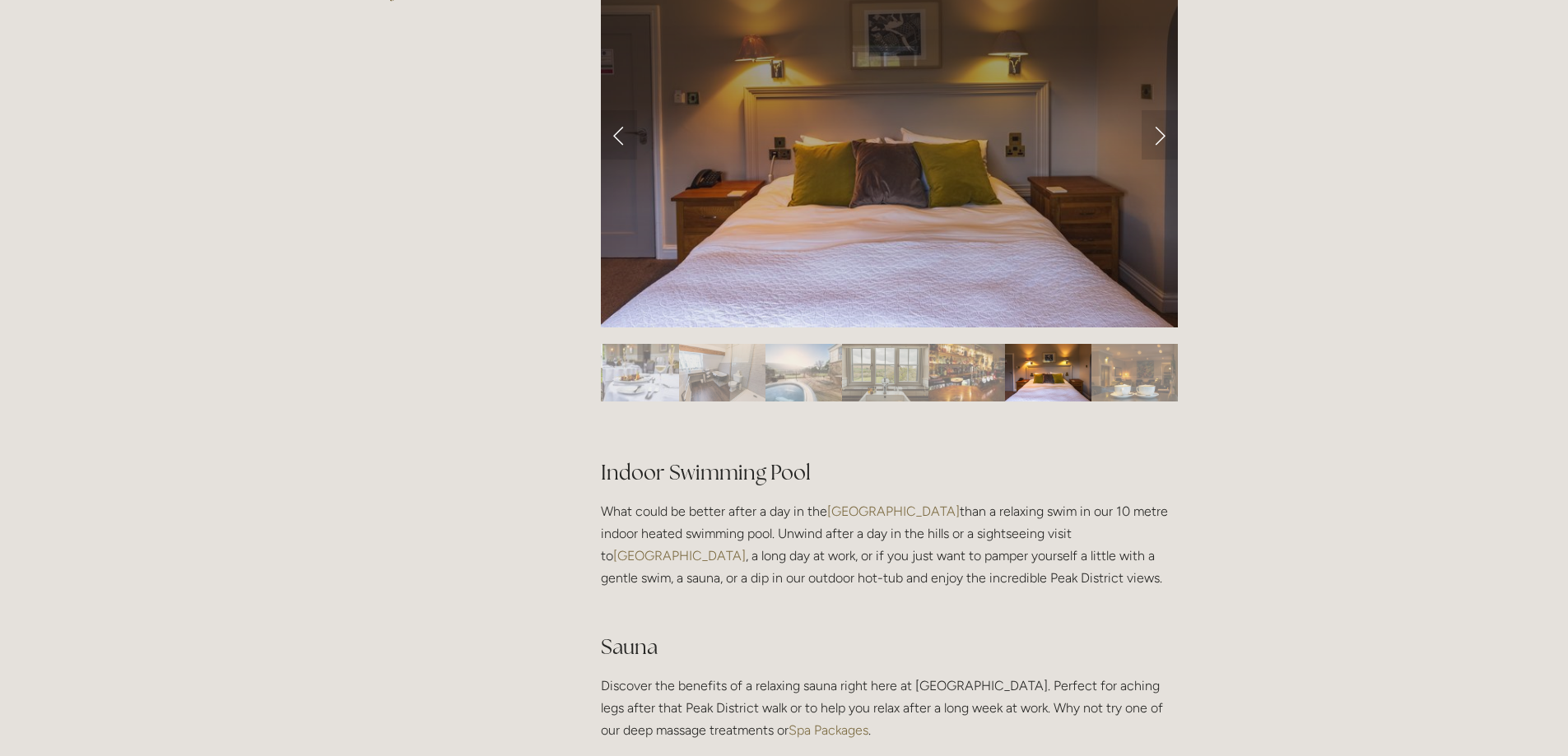
click at [1033, 374] on img "Slide 11" at bounding box center [1047, 372] width 86 height 57
click at [1119, 372] on img "Slide 12" at bounding box center [1134, 372] width 86 height 57
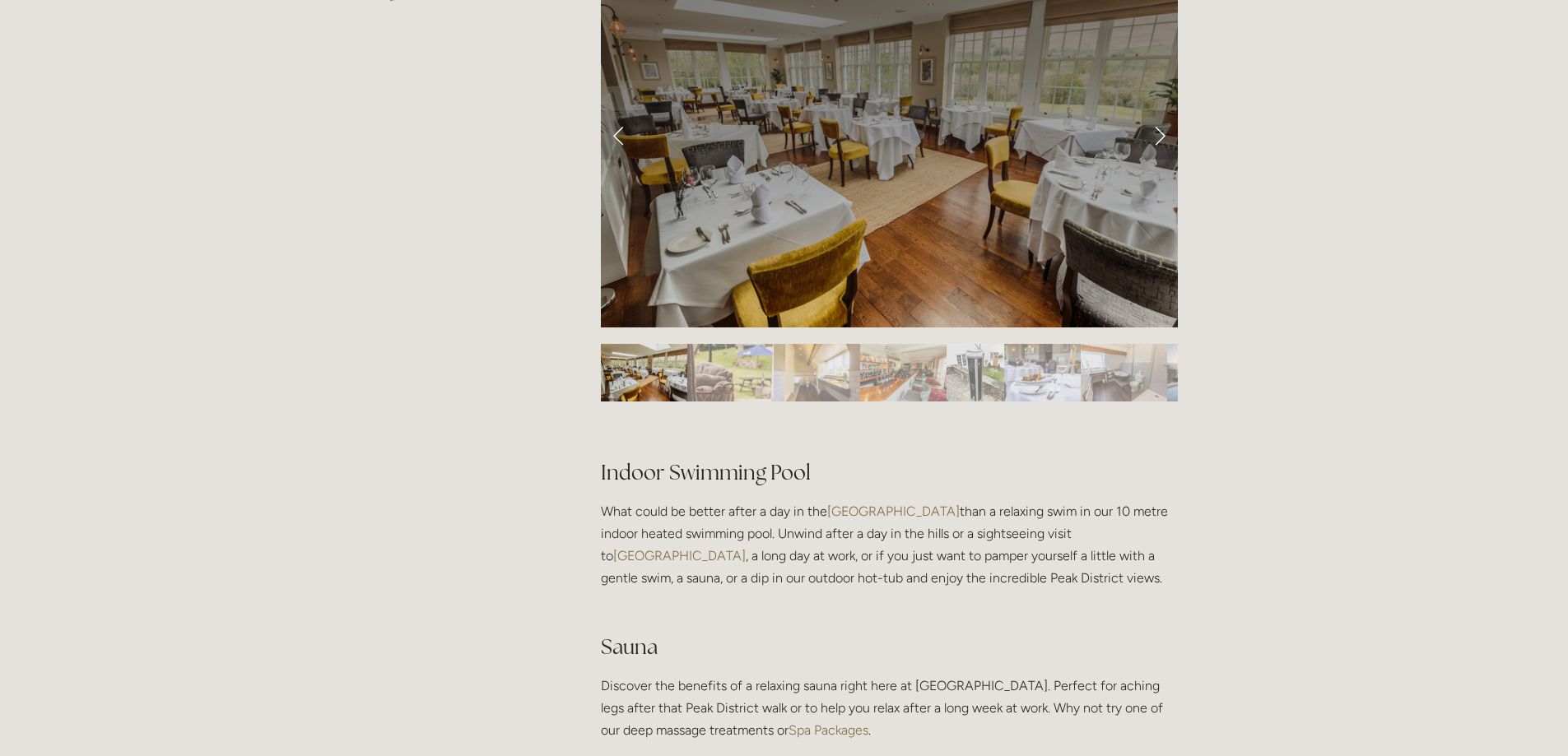
click at [1158, 142] on link "Next Slide" at bounding box center [1159, 134] width 36 height 49
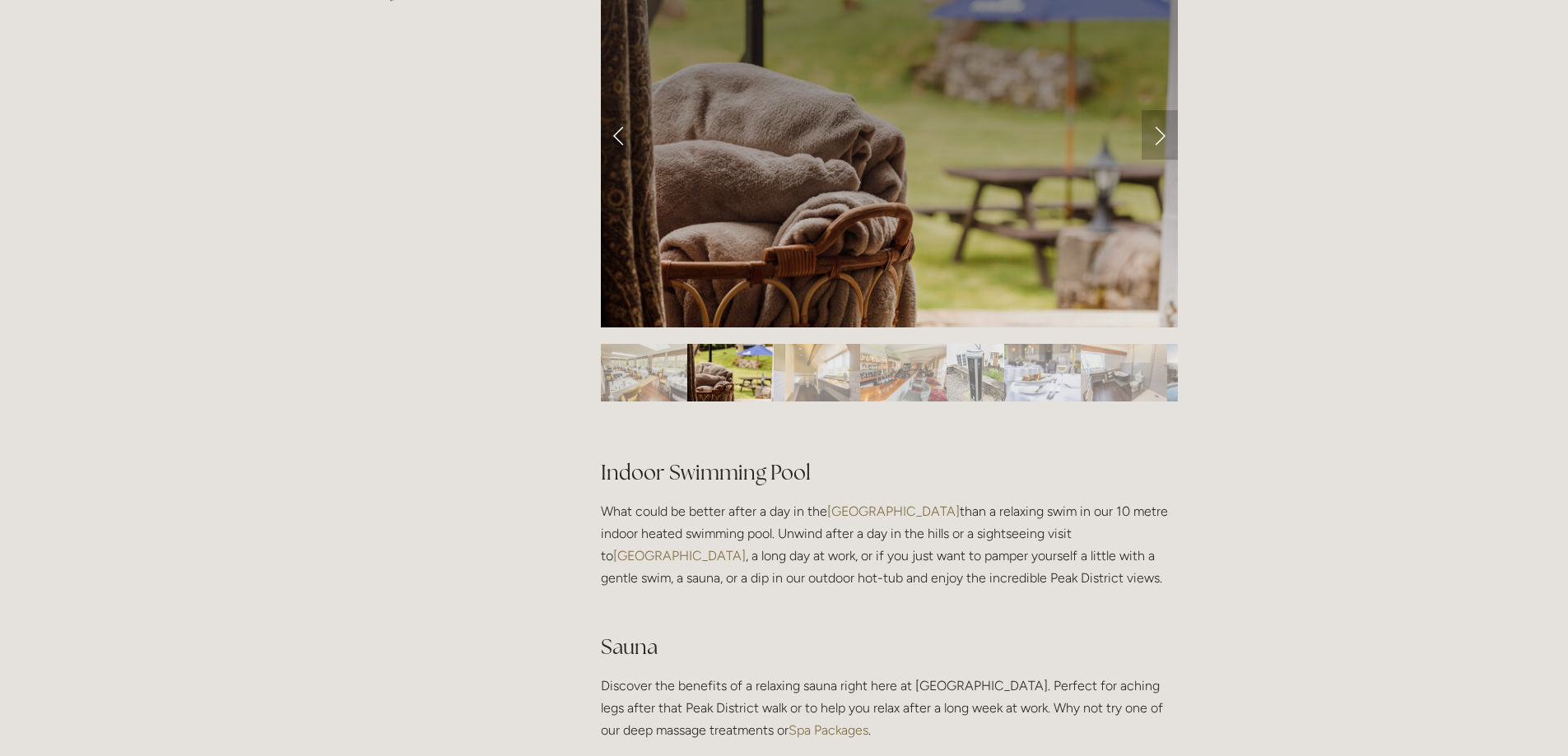
click at [1158, 136] on link "Next Slide" at bounding box center [1159, 134] width 36 height 49
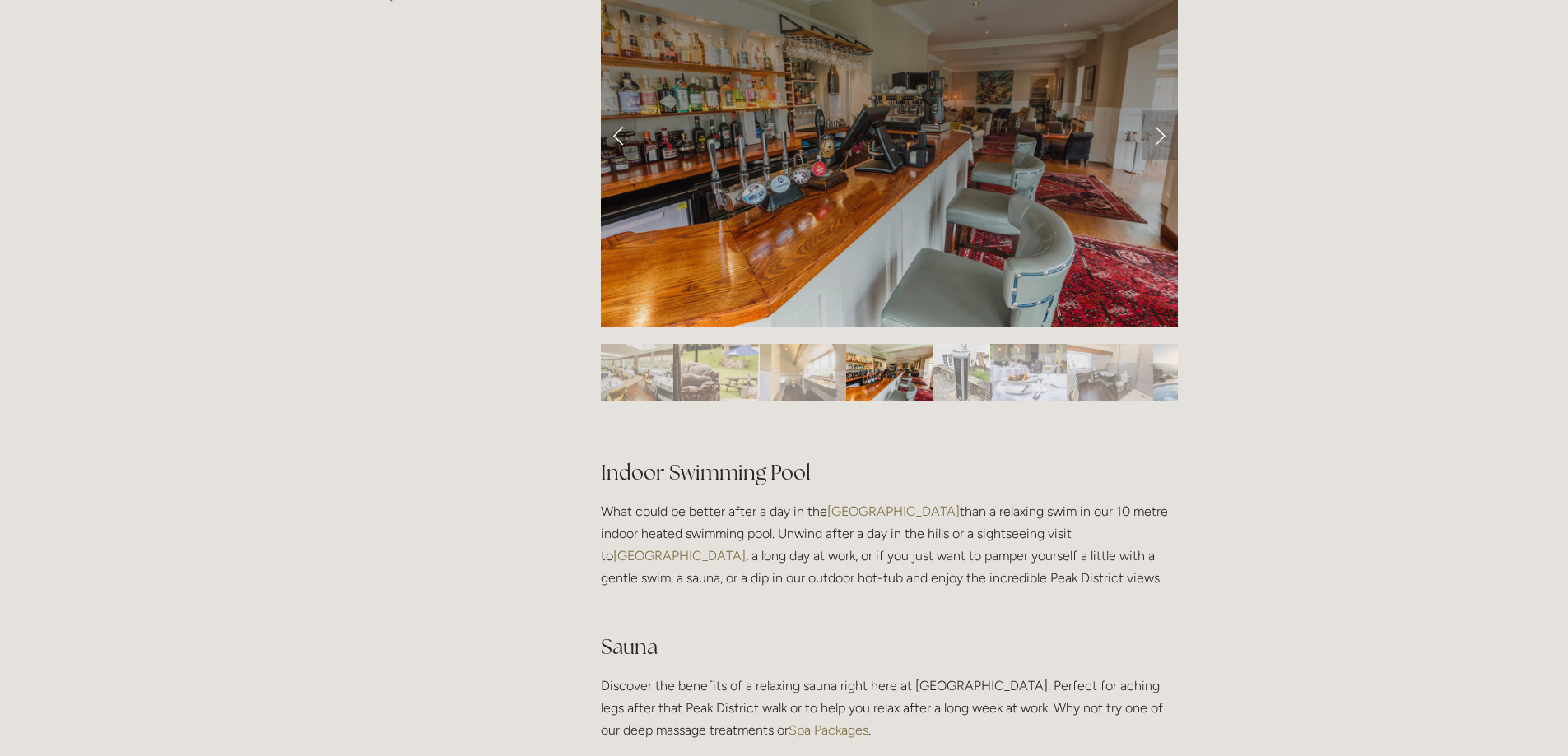
click at [1158, 136] on link "Next Slide" at bounding box center [1159, 134] width 36 height 49
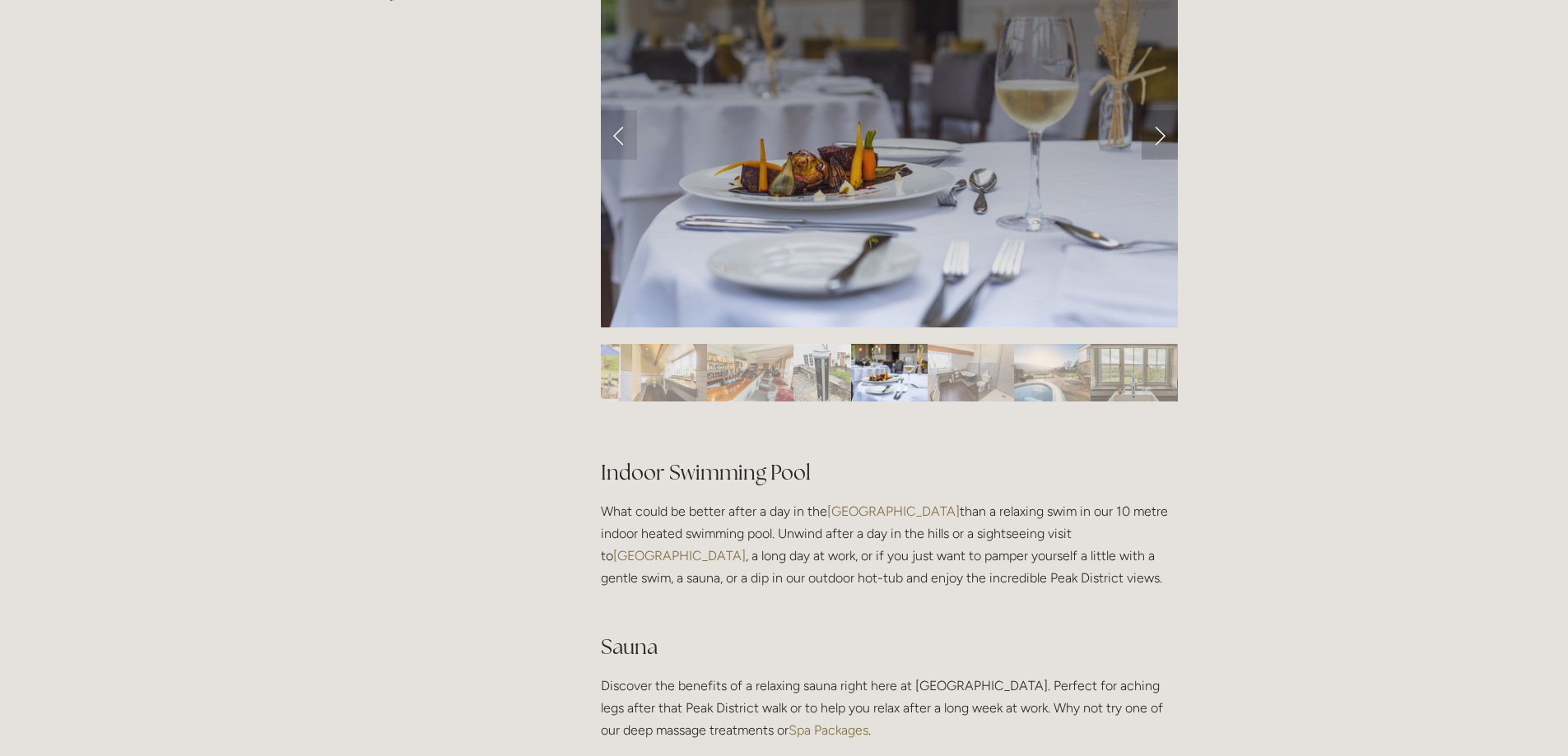
click at [1158, 136] on link "Next Slide" at bounding box center [1159, 134] width 36 height 49
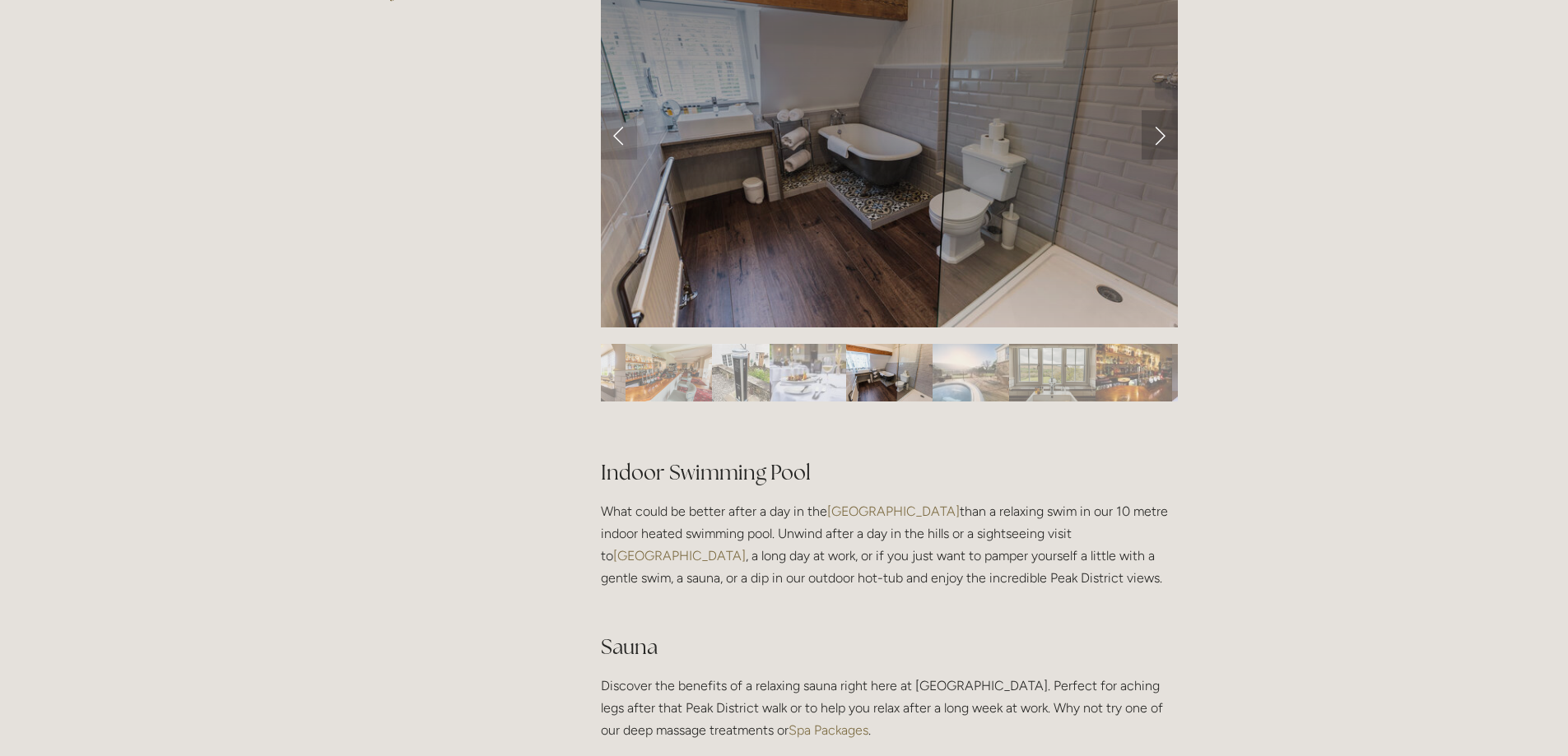
click at [1158, 136] on link "Next Slide" at bounding box center [1159, 134] width 36 height 49
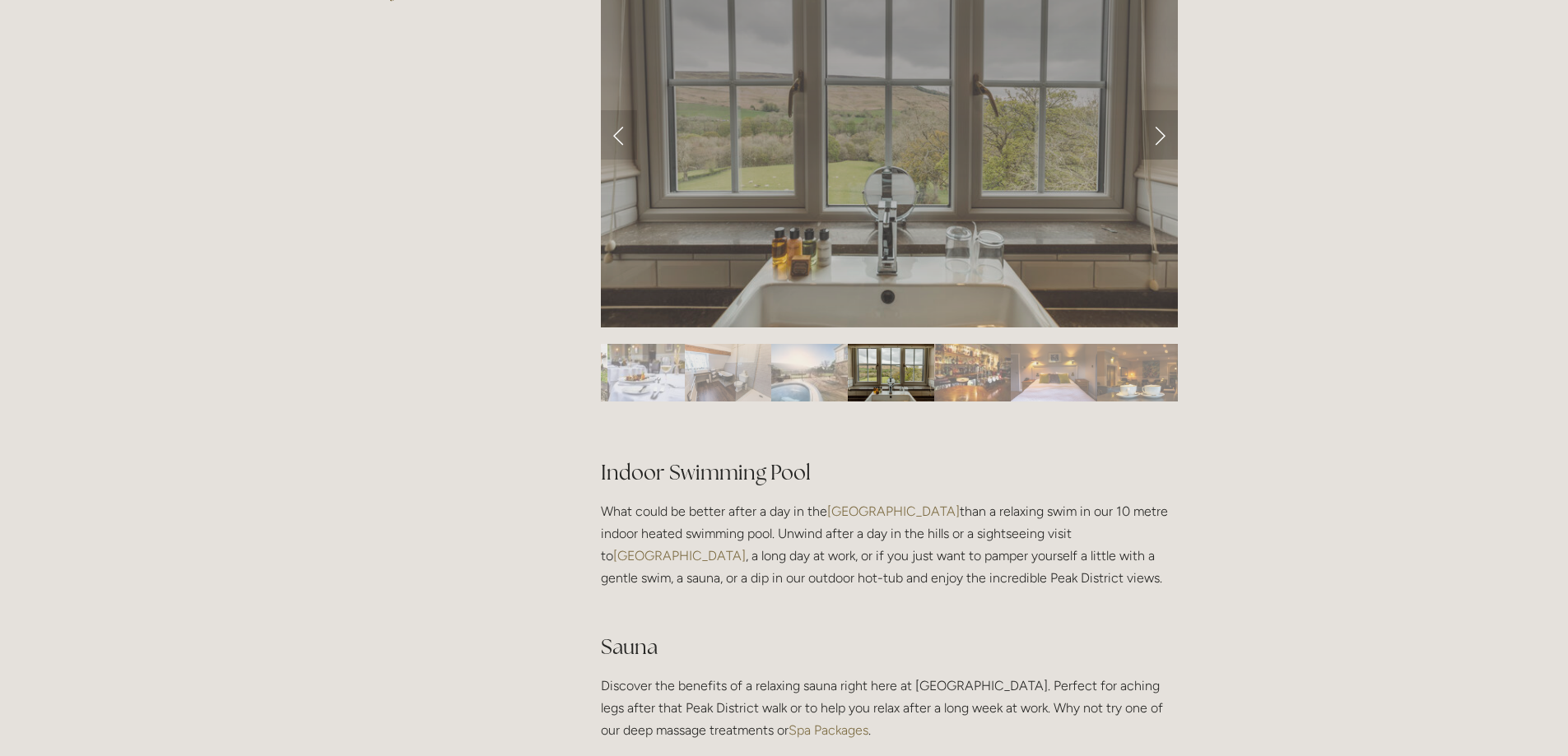
click at [1158, 136] on link "Next Slide" at bounding box center [1159, 134] width 36 height 49
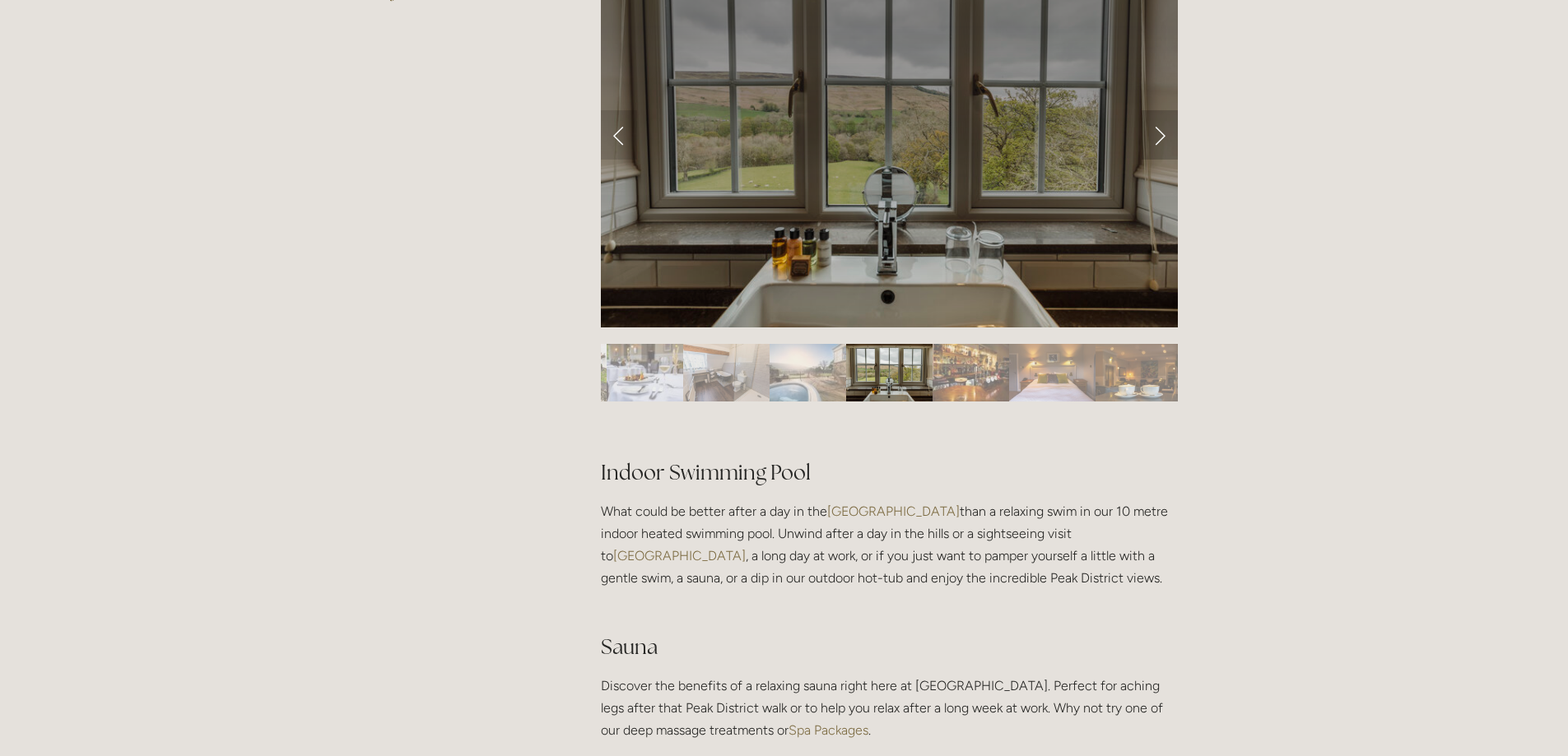
click at [1158, 136] on link "Next Slide" at bounding box center [1159, 134] width 36 height 49
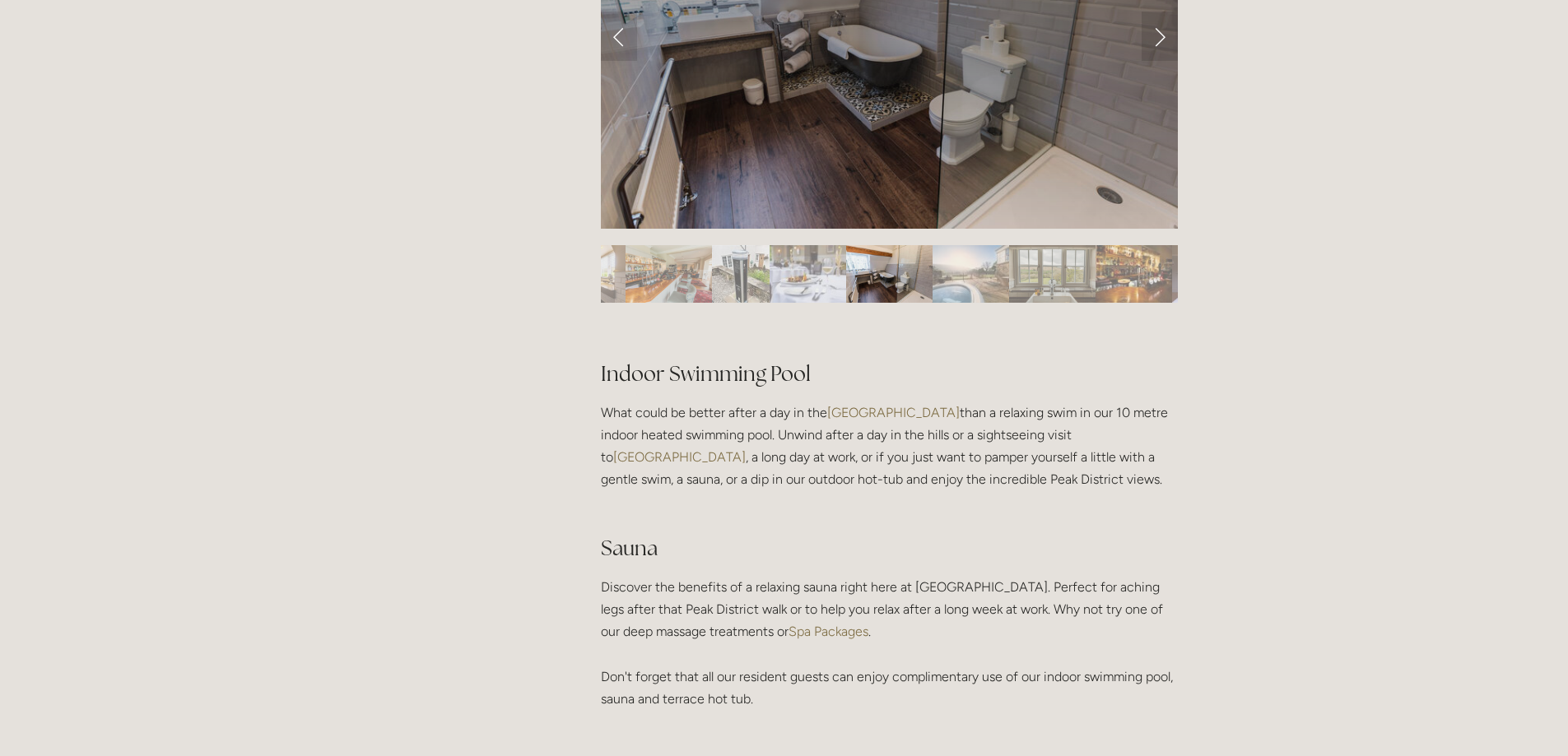
scroll to position [878, 0]
